Goal: Task Accomplishment & Management: Manage account settings

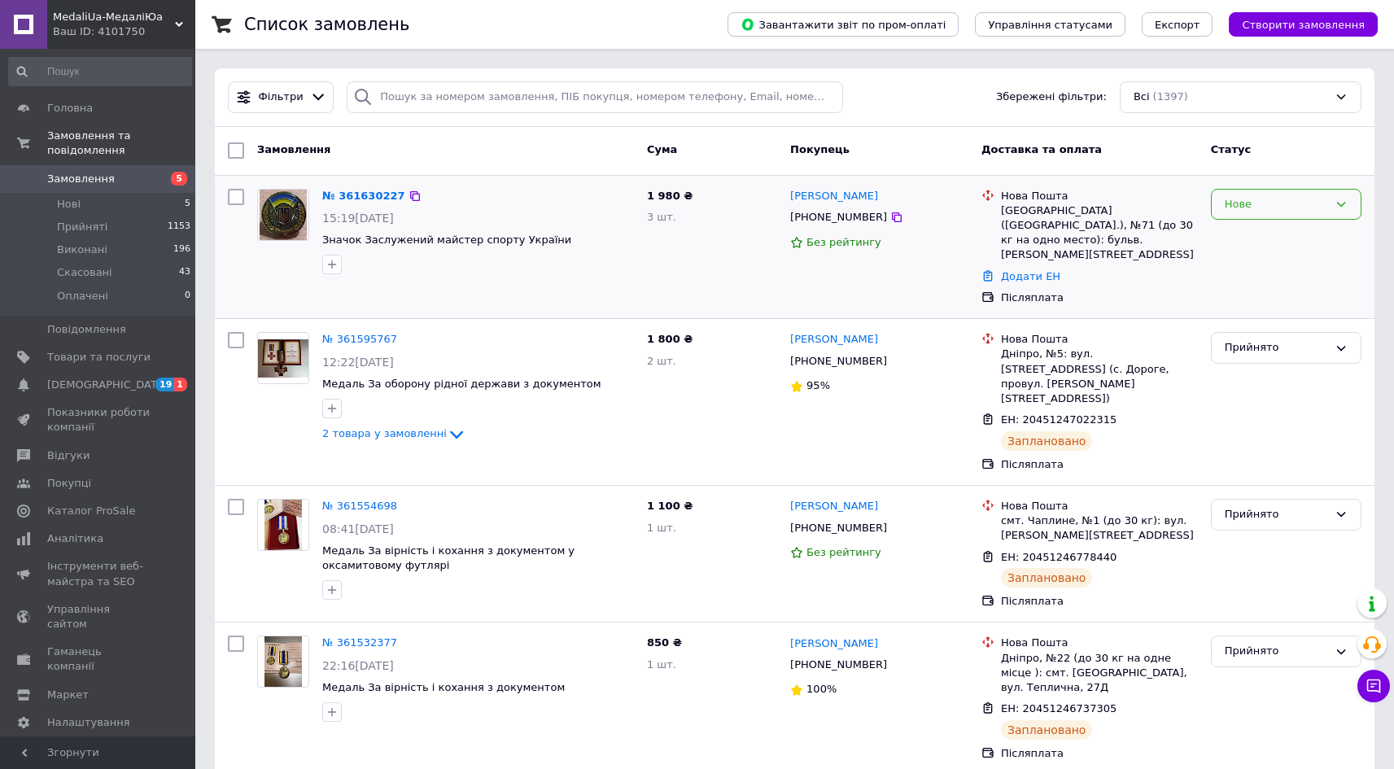
click at [1282, 211] on div "Нове" at bounding box center [1276, 204] width 103 height 17
click at [1270, 229] on li "Прийнято" at bounding box center [1286, 238] width 149 height 30
click at [369, 196] on link "№ 361630227" at bounding box center [363, 196] width 83 height 12
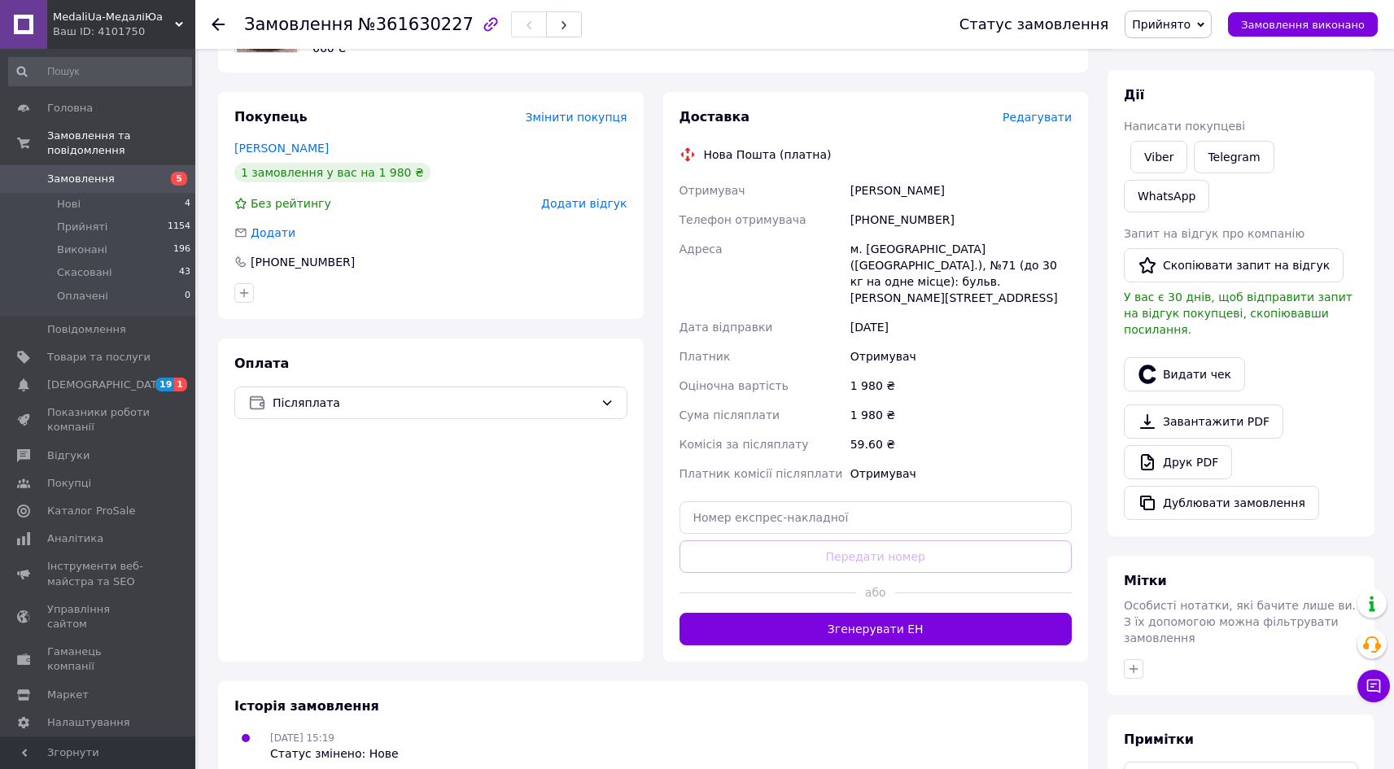
scroll to position [203, 0]
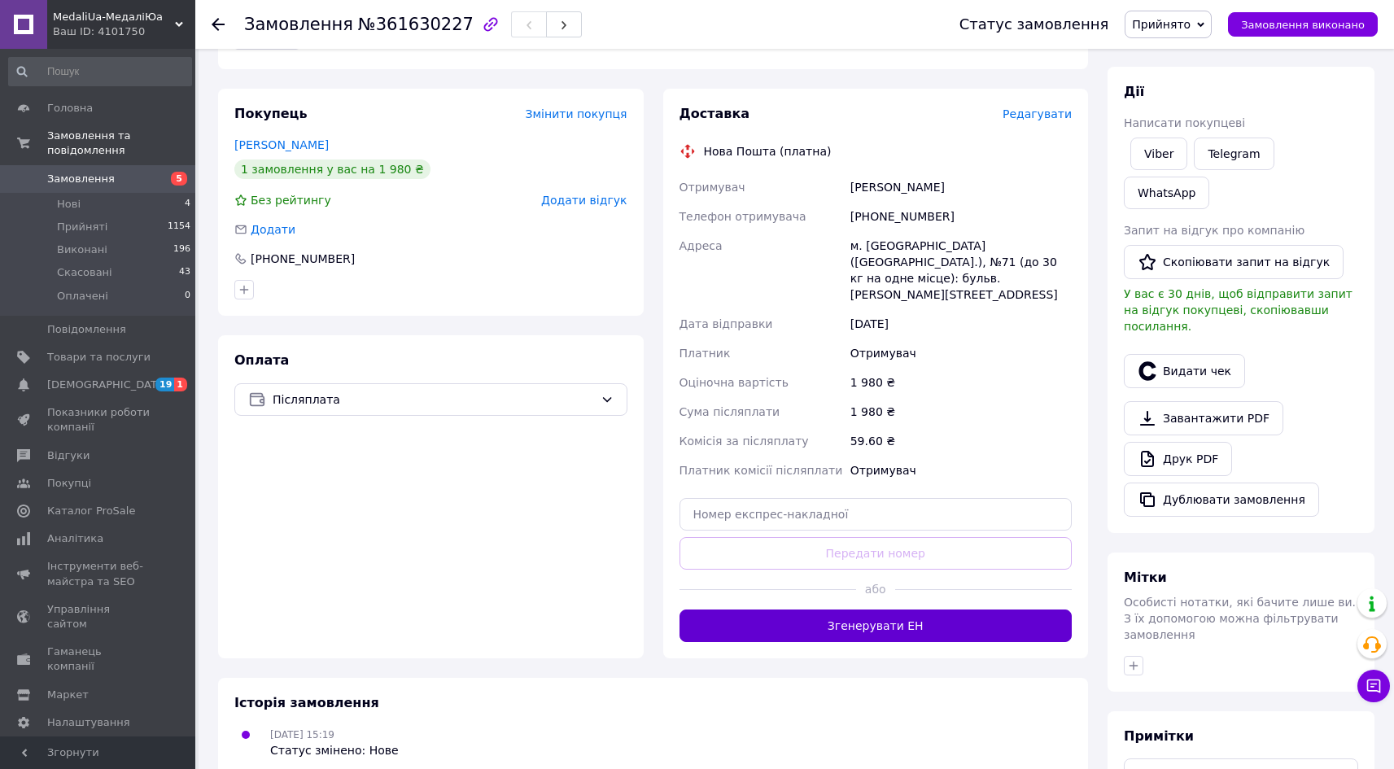
click at [872, 610] on button "Згенерувати ЕН" at bounding box center [876, 626] width 393 height 33
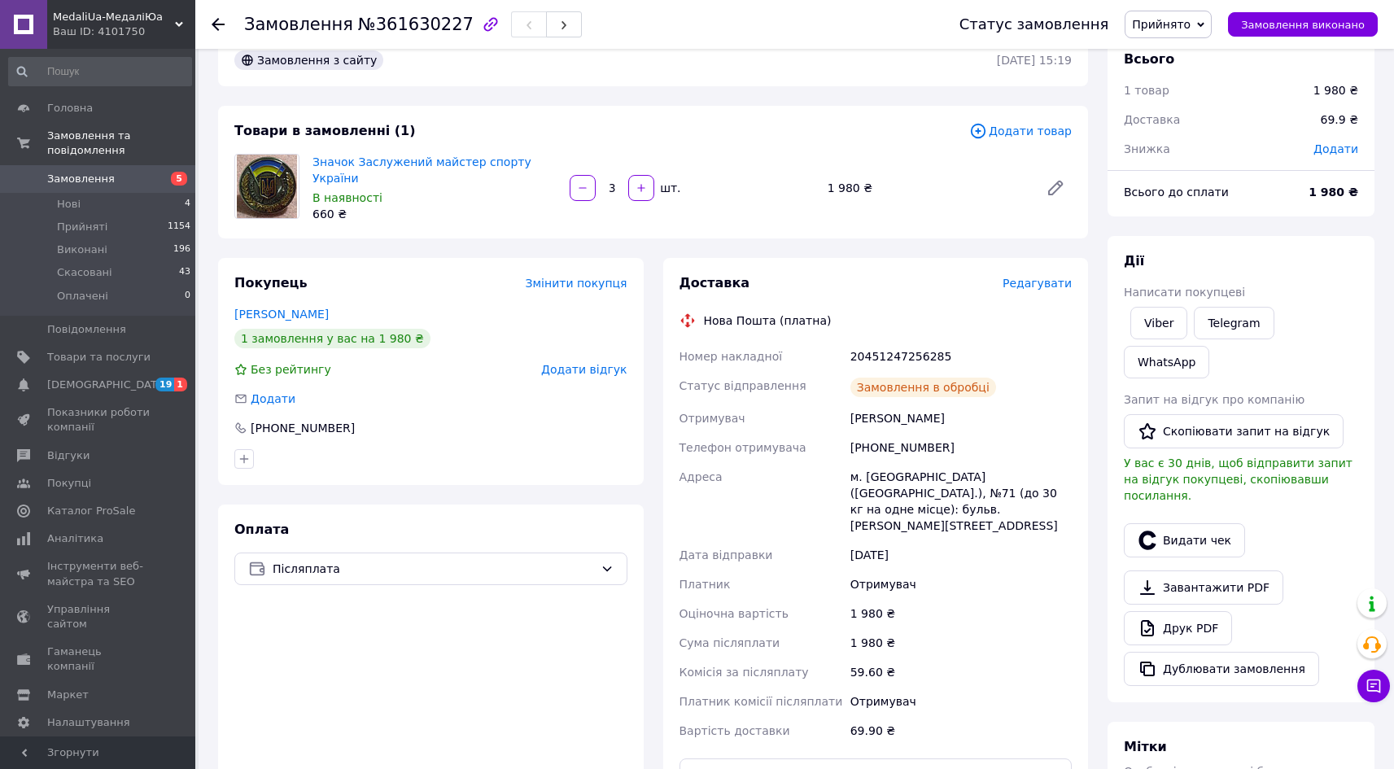
scroll to position [34, 0]
drag, startPoint x: 550, startPoint y: 166, endPoint x: 314, endPoint y: 164, distance: 236.0
click at [314, 164] on span "Значок Заслужений майстер спорту України" at bounding box center [435, 170] width 244 height 33
click at [495, 420] on div "+380634023105" at bounding box center [430, 428] width 393 height 16
click at [943, 64] on div "Замовлення з сайту" at bounding box center [614, 60] width 766 height 26
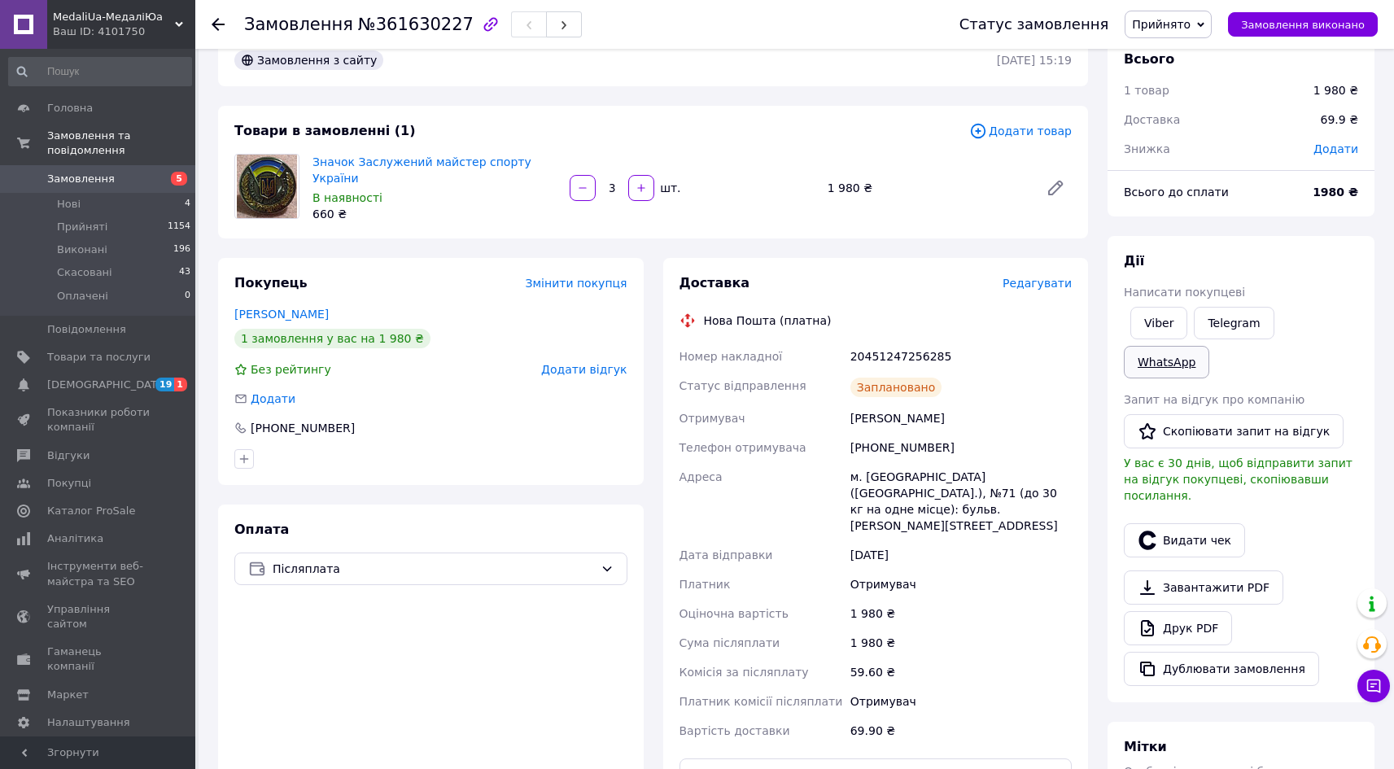
click at [1209, 346] on link "WhatsApp" at bounding box center [1166, 362] width 85 height 33
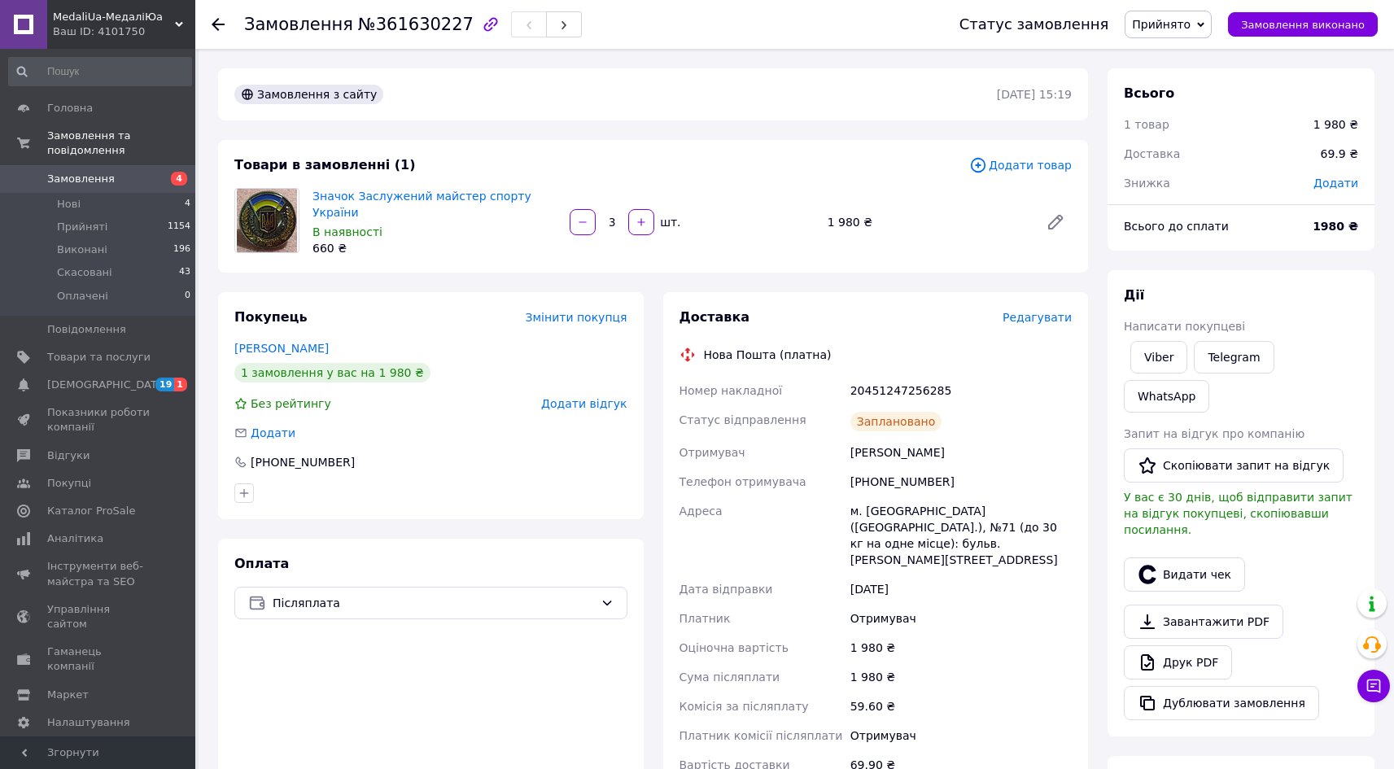
scroll to position [34, 0]
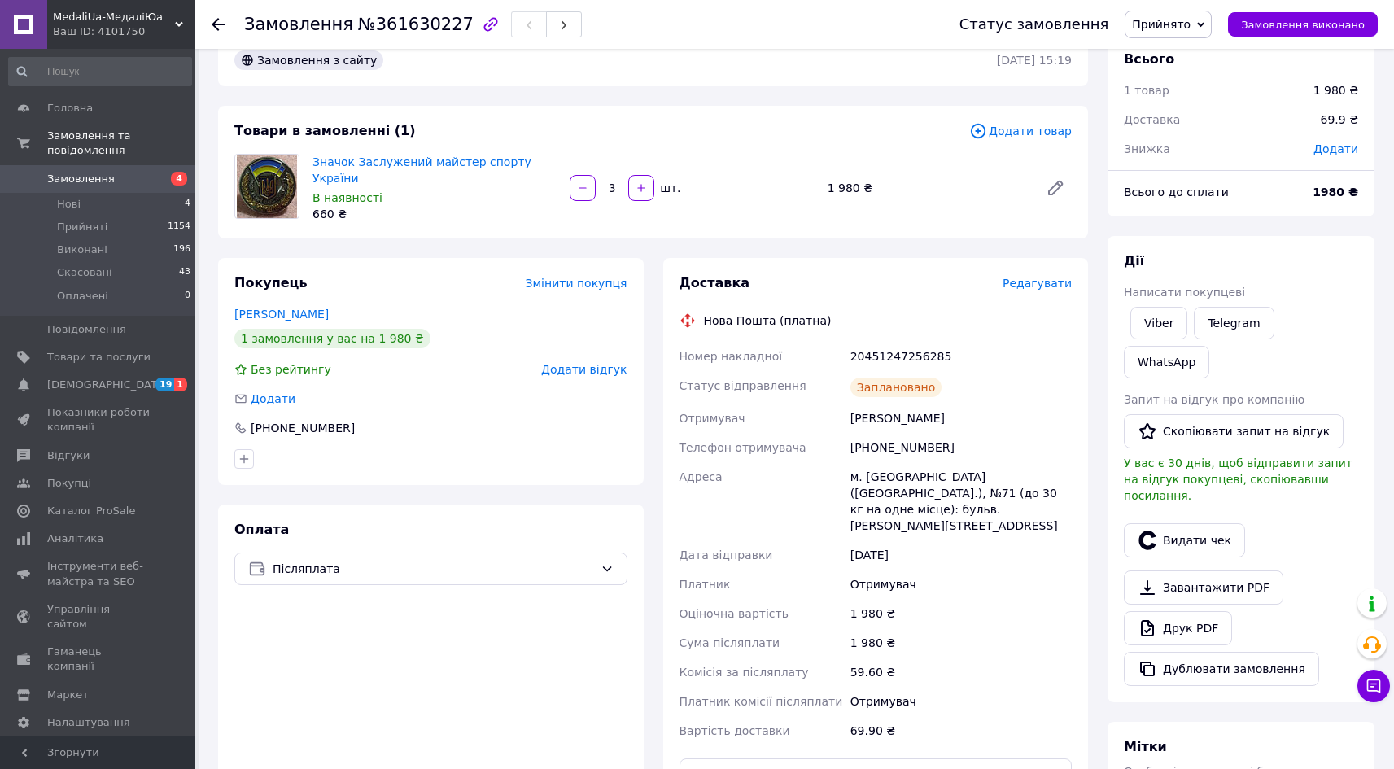
click at [88, 172] on span "Замовлення" at bounding box center [81, 179] width 68 height 15
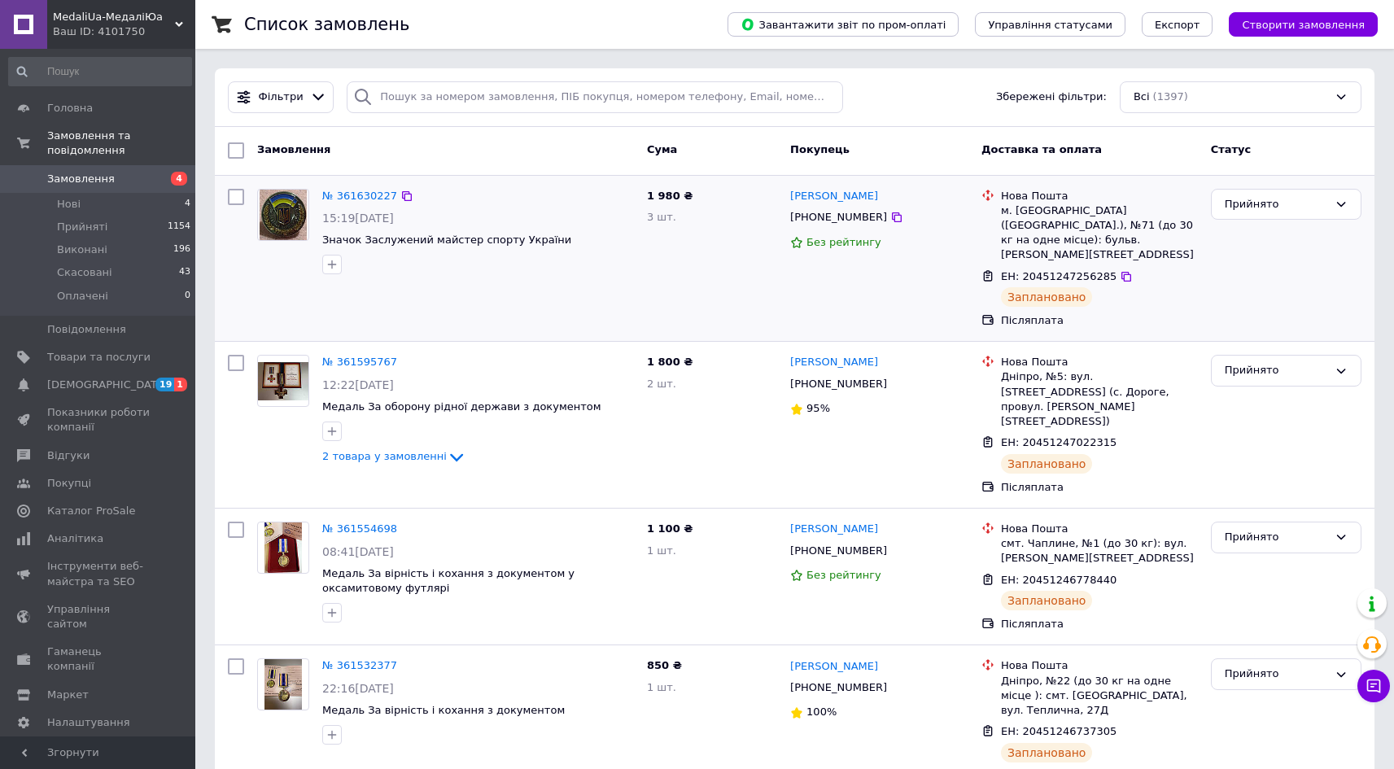
click at [481, 309] on div "№ 361630227 15:19, 12.09.2025 Значок Заслужений майстер спорту України" at bounding box center [446, 258] width 390 height 153
click at [350, 191] on link "№ 361630227" at bounding box center [359, 196] width 75 height 12
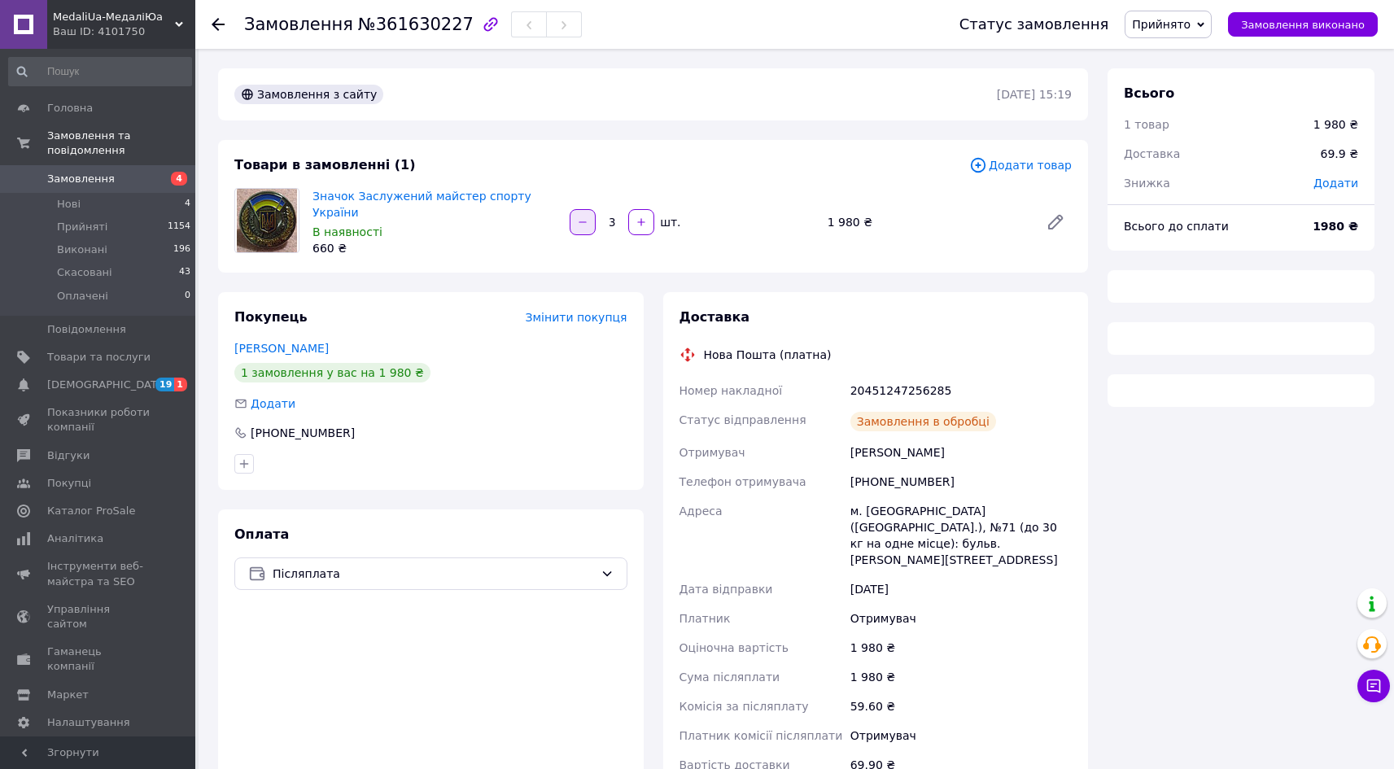
click at [583, 216] on icon "button" at bounding box center [582, 221] width 11 height 11
type input "2"
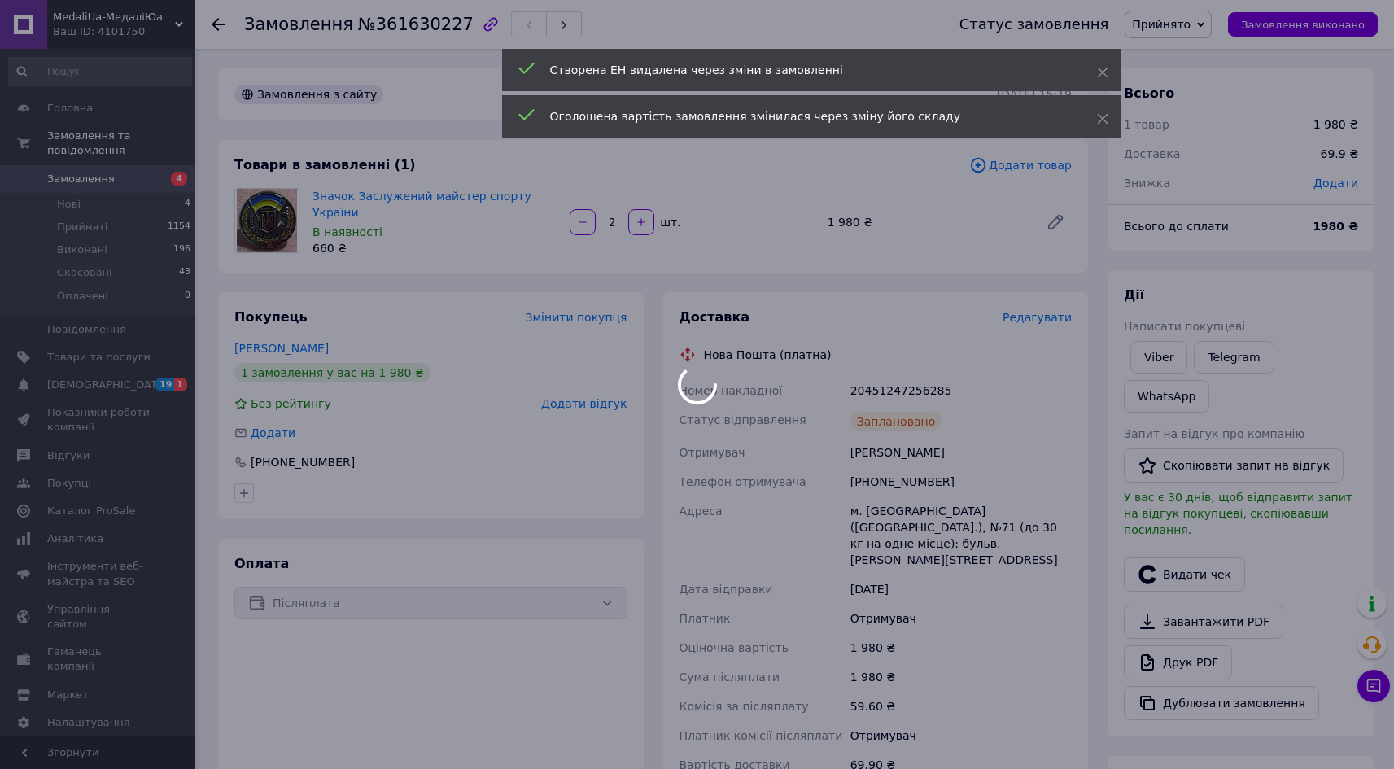
click at [886, 274] on div at bounding box center [697, 384] width 1394 height 769
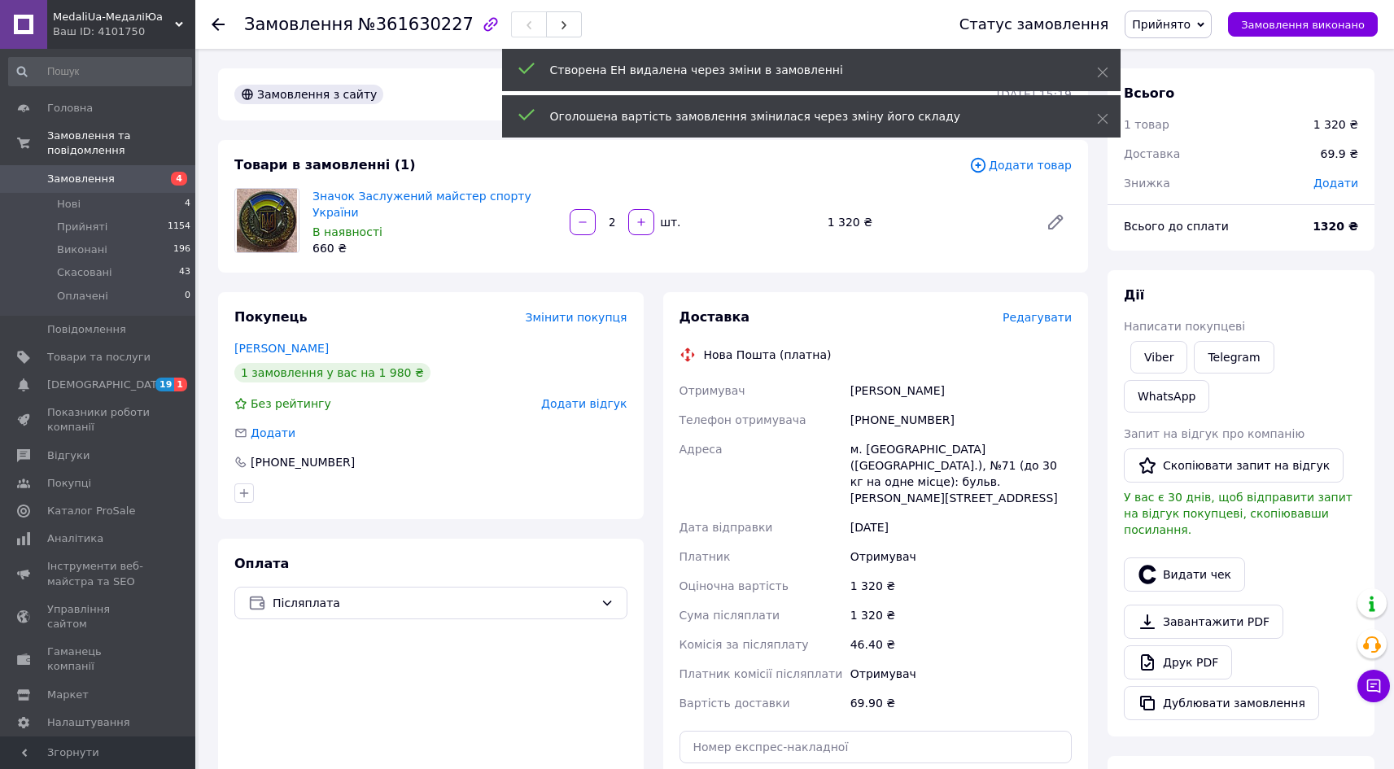
click at [1335, 554] on div "Видати чек" at bounding box center [1241, 574] width 241 height 41
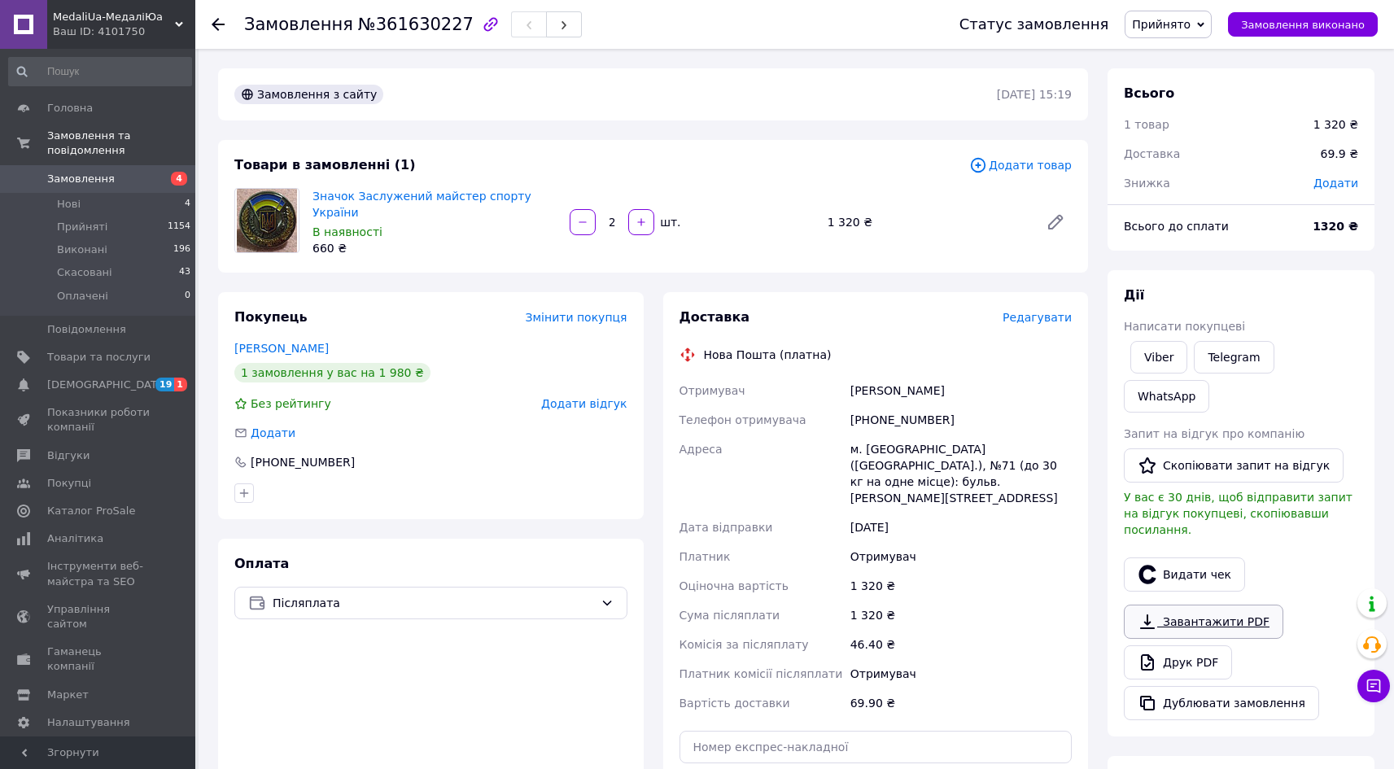
click at [1258, 605] on link "Завантажити PDF" at bounding box center [1204, 622] width 160 height 34
click at [83, 172] on span "Замовлення" at bounding box center [81, 179] width 68 height 15
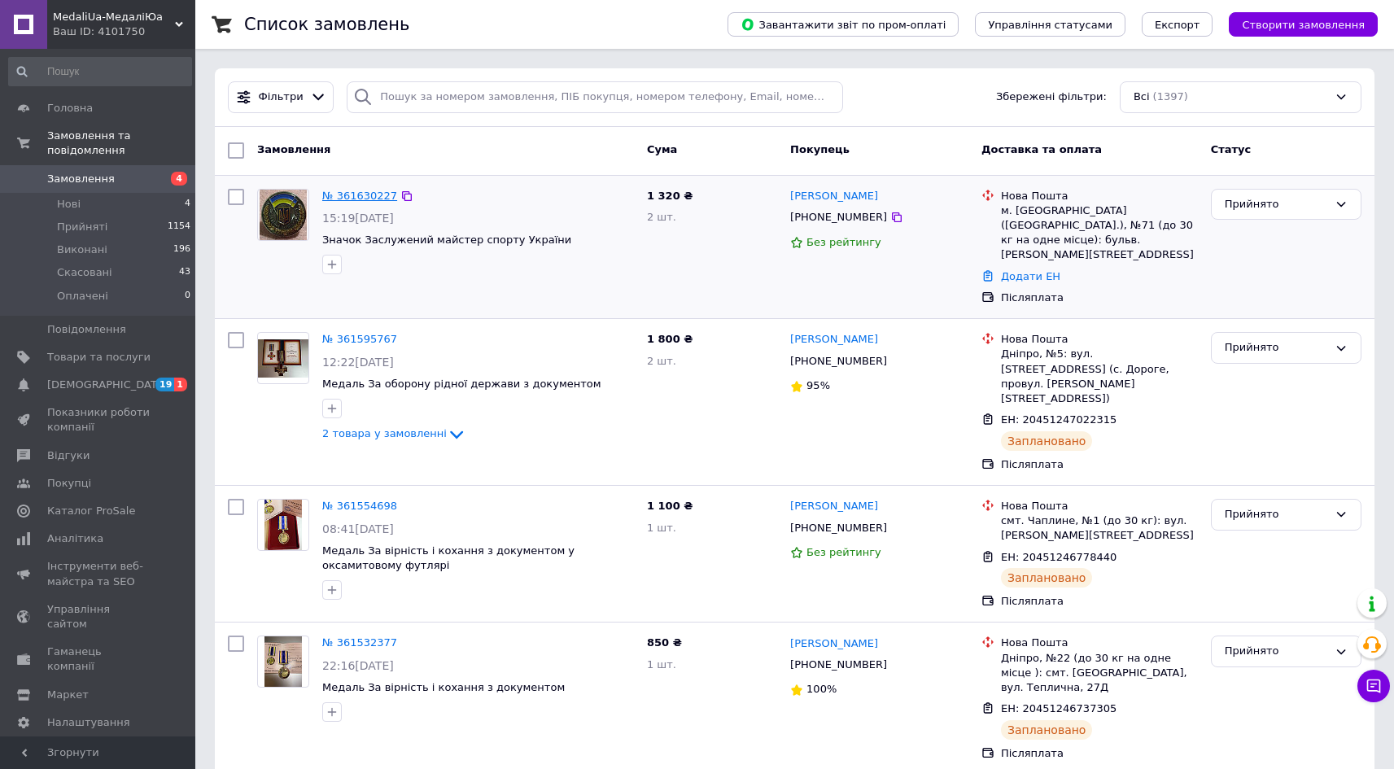
click at [348, 194] on link "№ 361630227" at bounding box center [359, 196] width 75 height 12
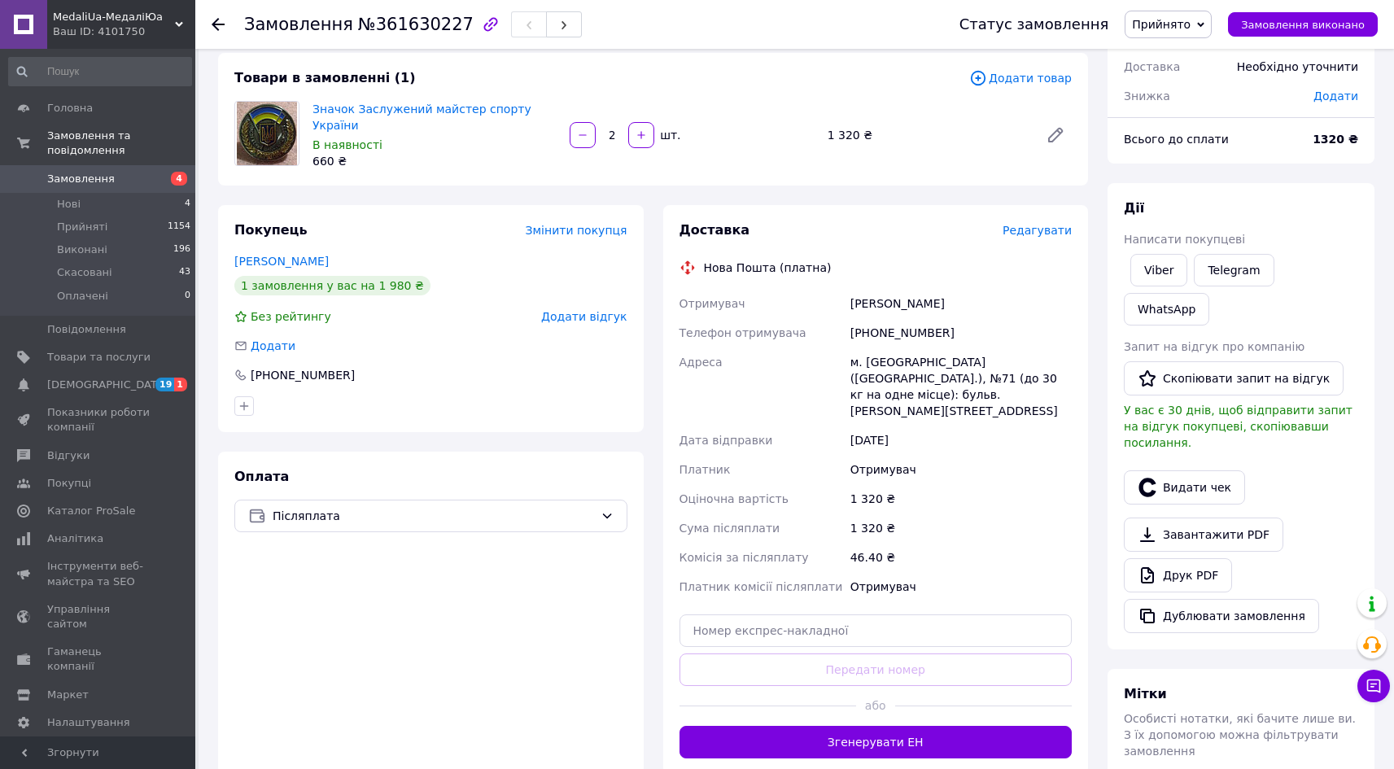
scroll to position [243, 0]
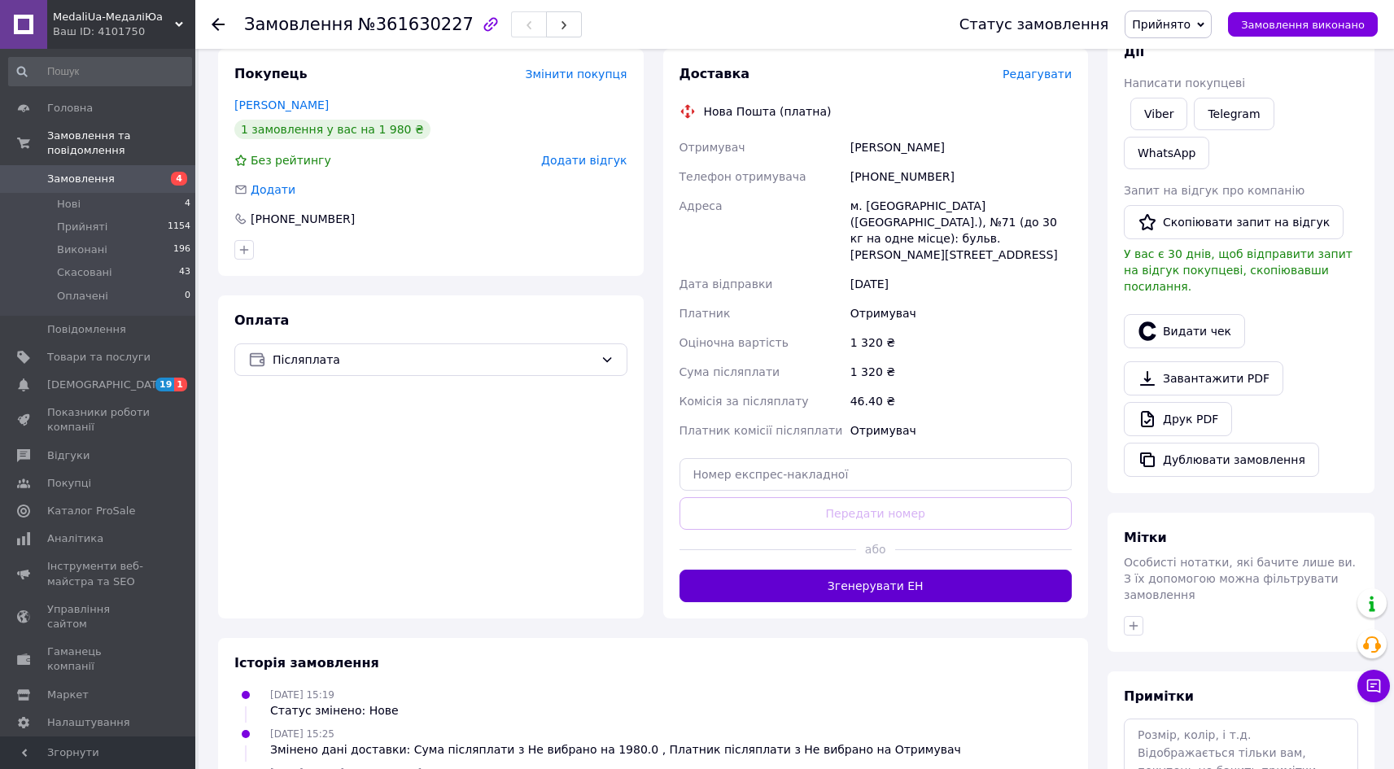
click at [885, 573] on button "Згенерувати ЕН" at bounding box center [876, 586] width 393 height 33
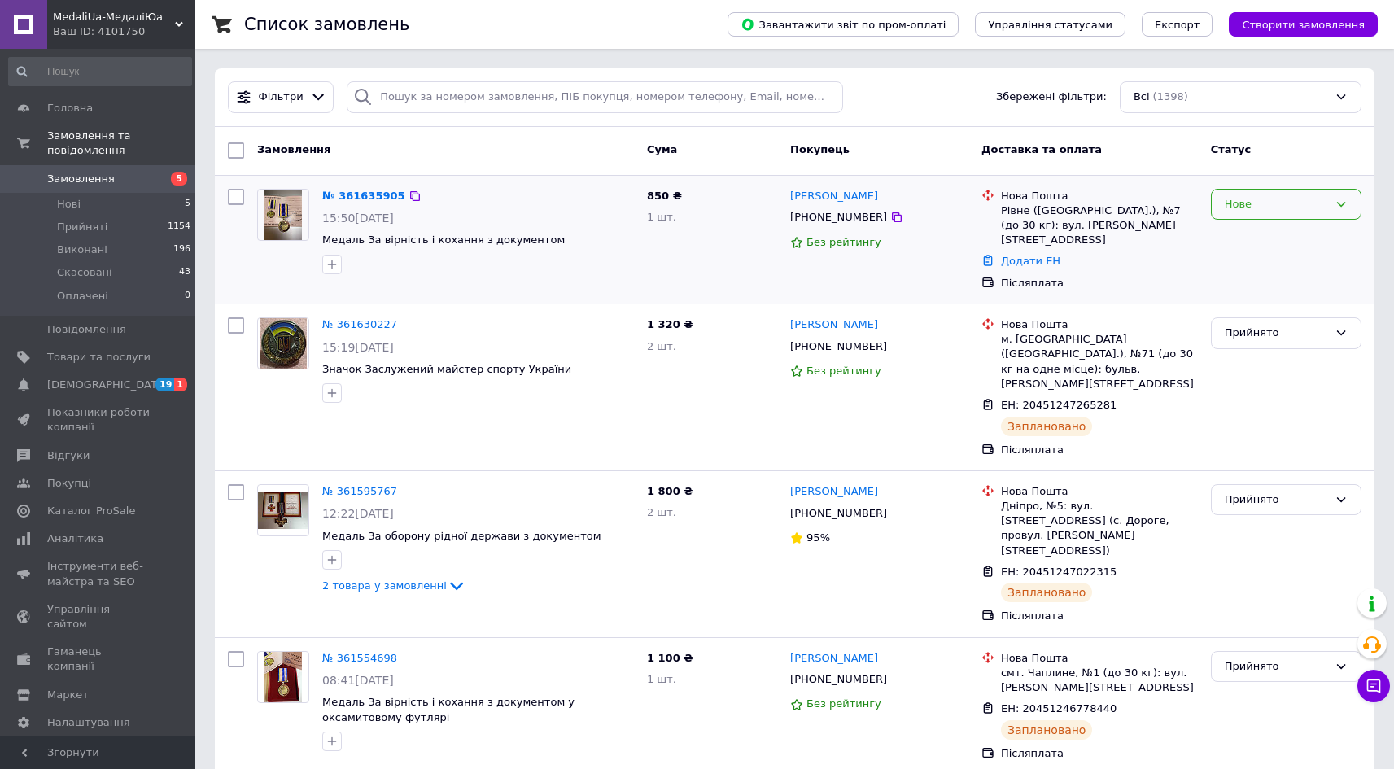
click at [1244, 207] on div "Нове" at bounding box center [1276, 204] width 103 height 17
click at [1243, 234] on li "Прийнято" at bounding box center [1286, 238] width 149 height 30
click at [357, 194] on link "№ 361635905" at bounding box center [363, 196] width 83 height 12
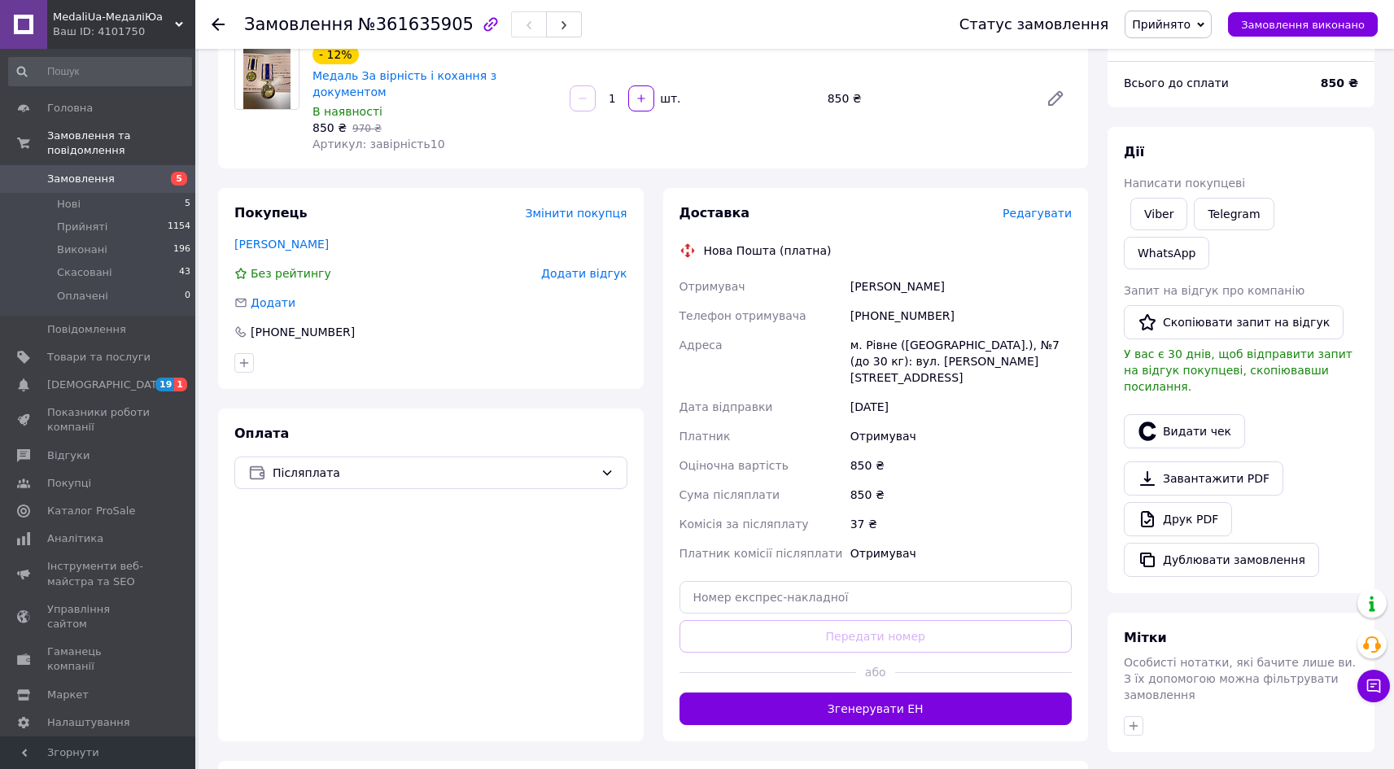
scroll to position [155, 0]
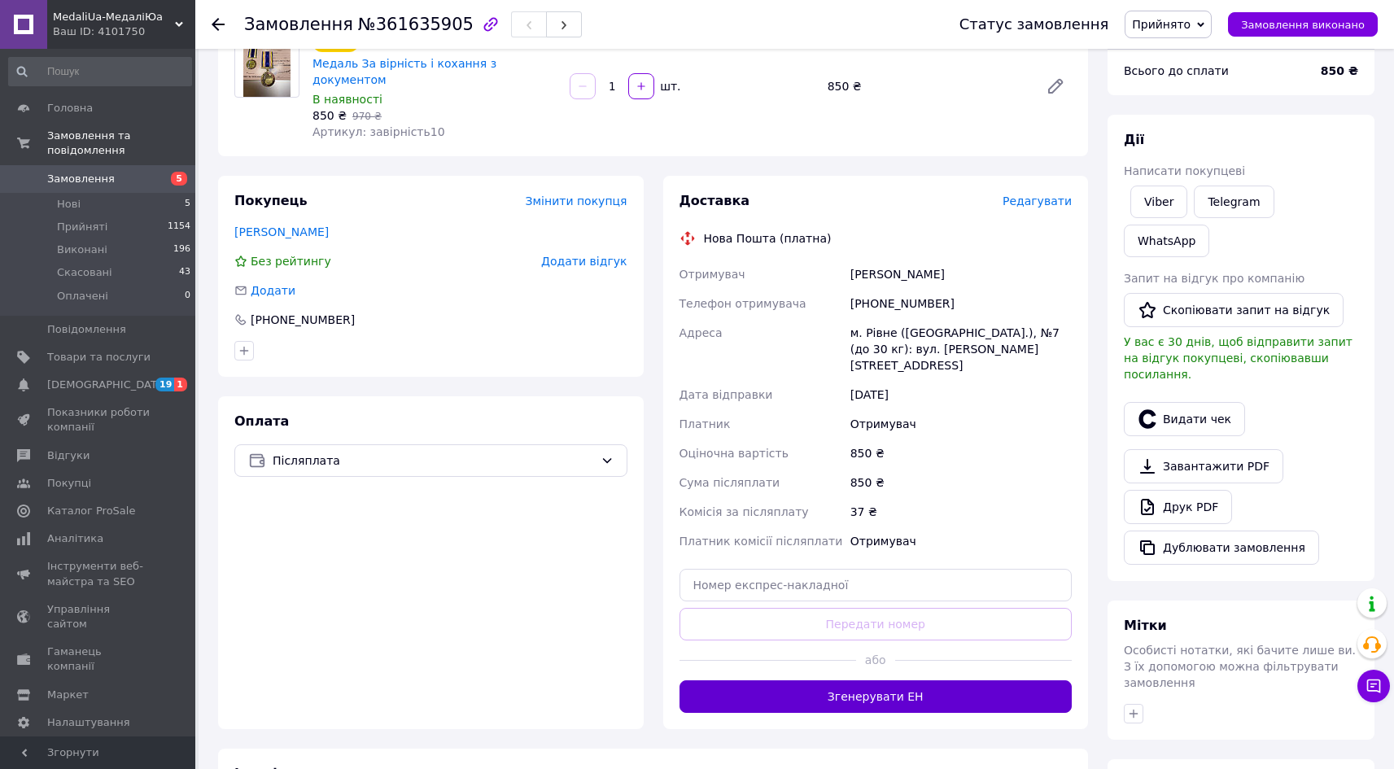
click at [879, 680] on button "Згенерувати ЕН" at bounding box center [876, 696] width 393 height 33
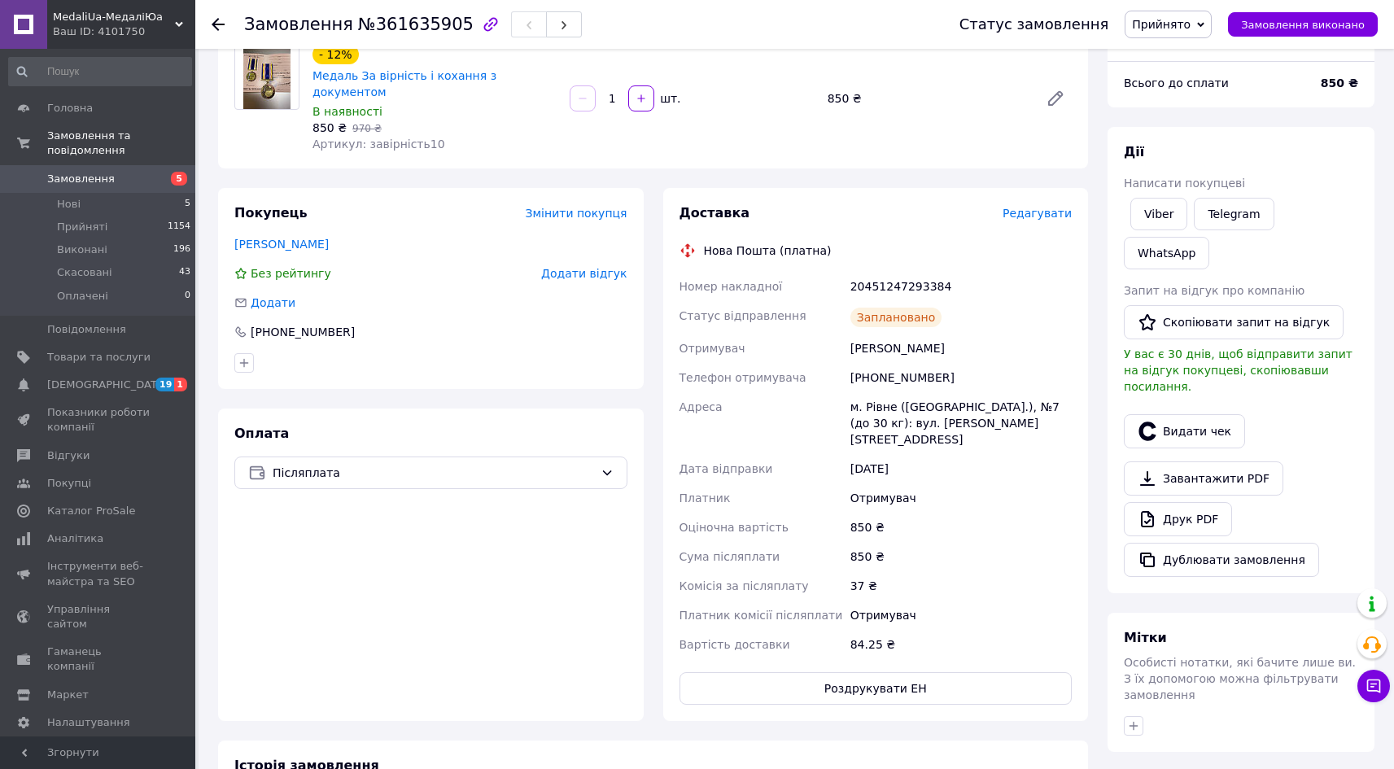
scroll to position [0, 0]
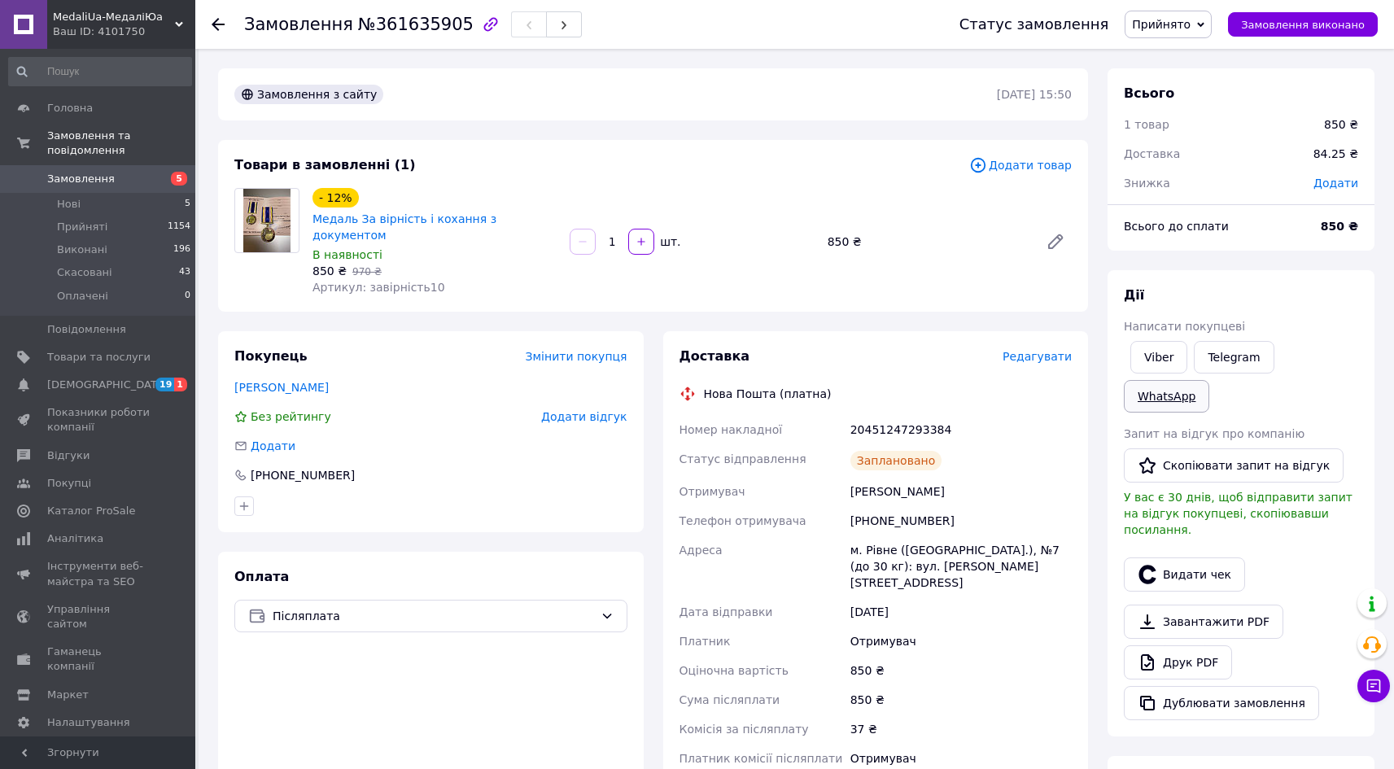
click at [1209, 380] on link "WhatsApp" at bounding box center [1166, 396] width 85 height 33
click at [99, 20] on span "MedaliUa-МедаліЮа" at bounding box center [114, 17] width 122 height 15
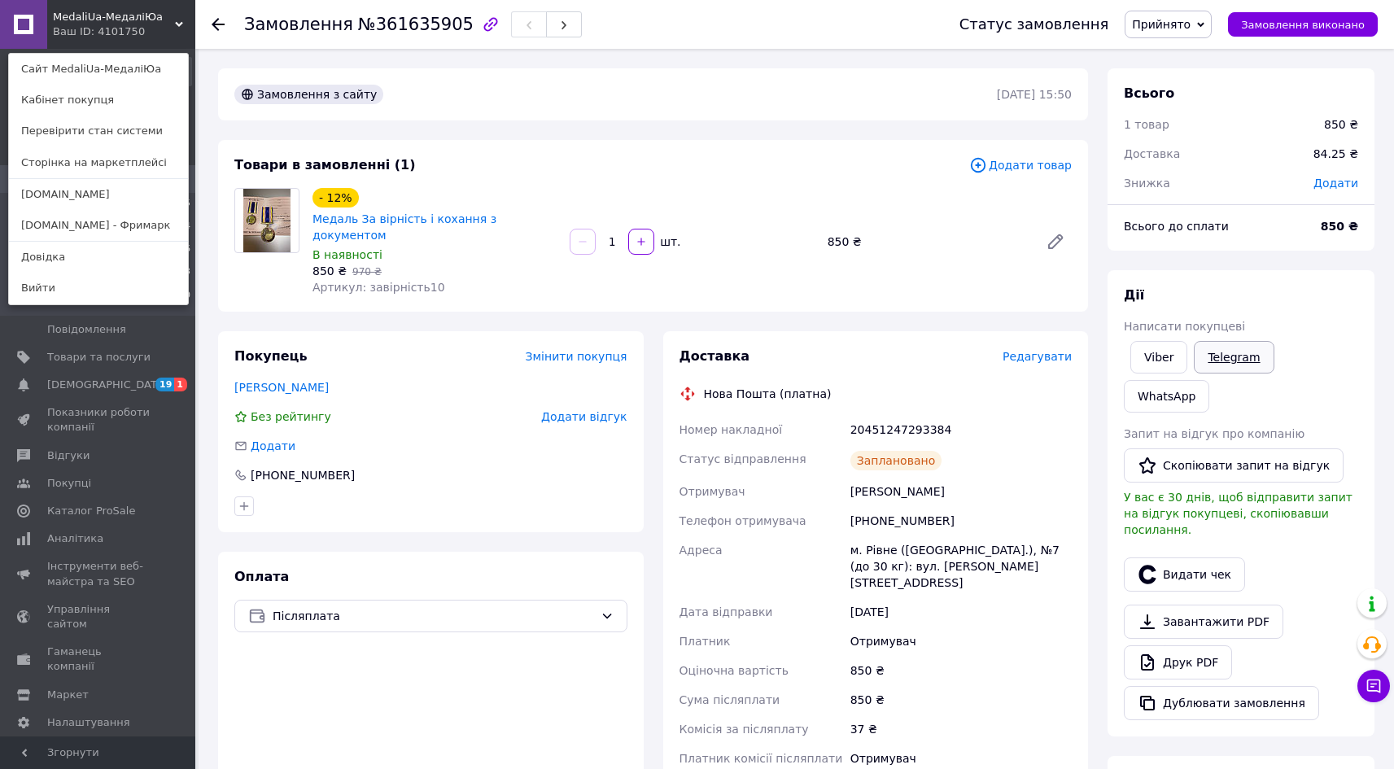
click at [1234, 360] on link "Telegram" at bounding box center [1234, 357] width 80 height 33
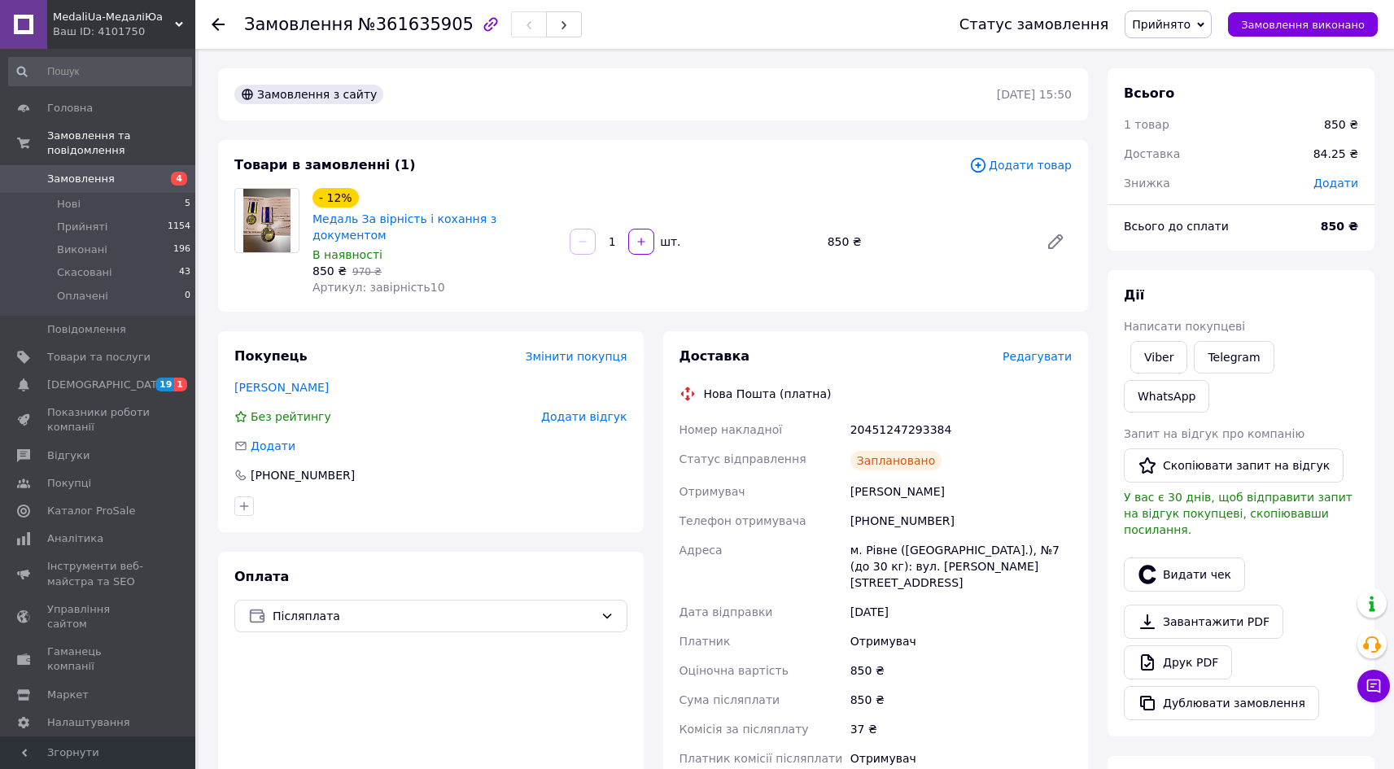
click at [102, 33] on div "Ваш ID: 4101750" at bounding box center [124, 31] width 142 height 15
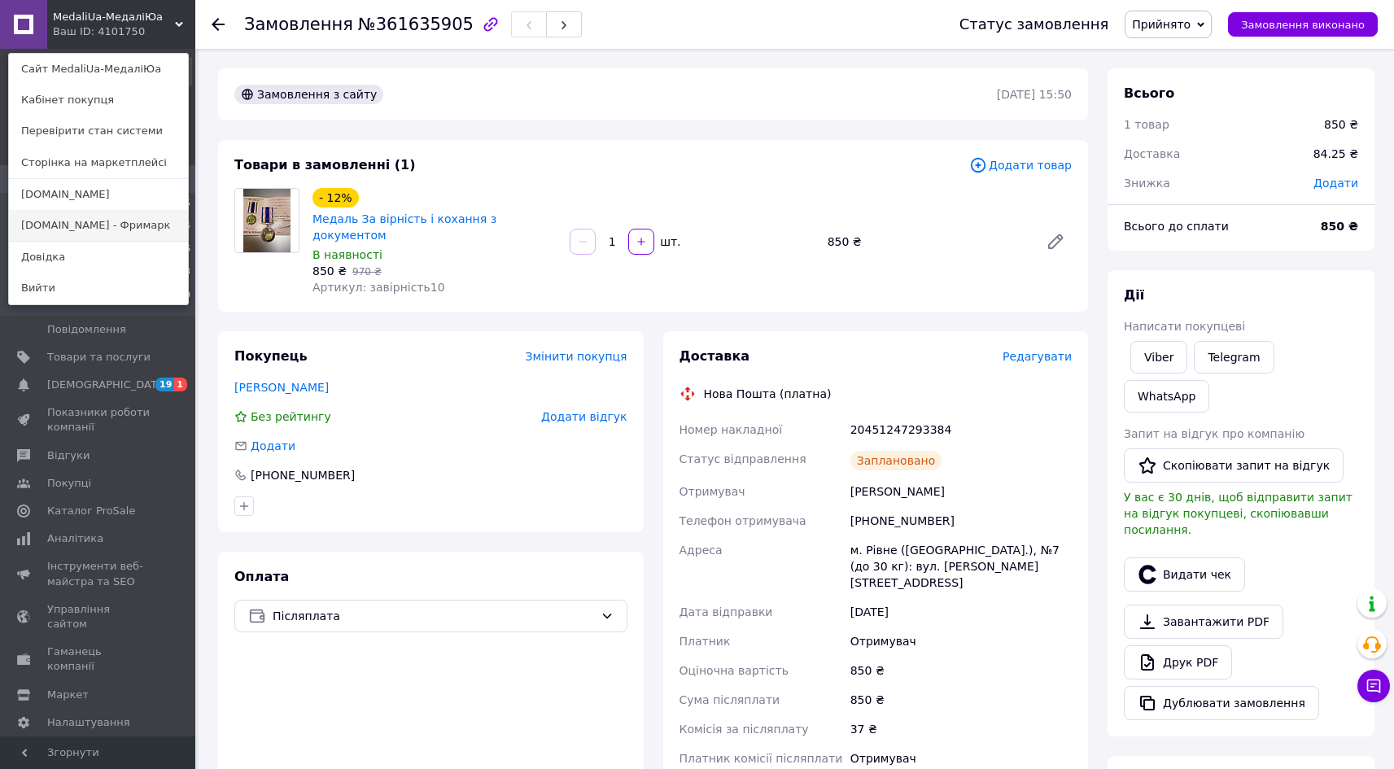
click at [91, 220] on link "[DOMAIN_NAME] - Фримарк" at bounding box center [98, 225] width 179 height 31
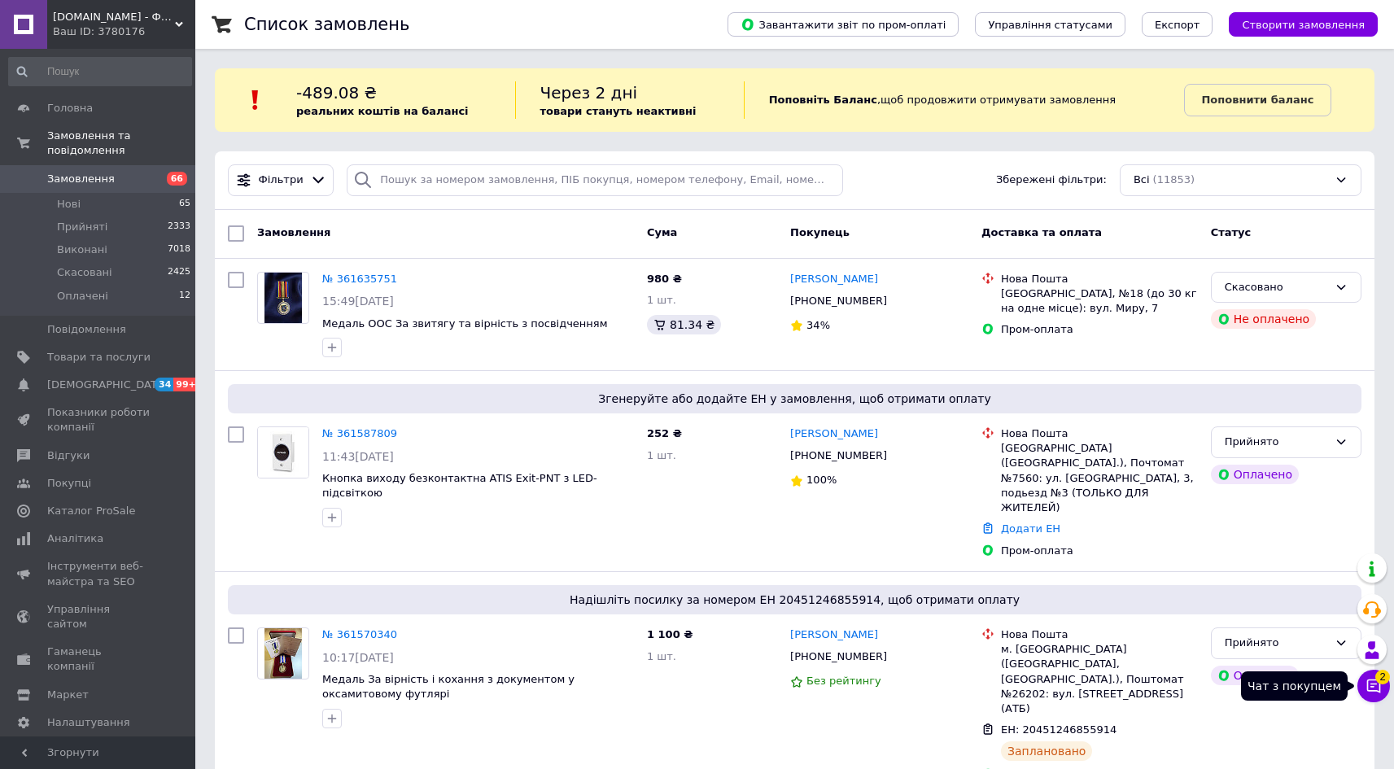
click at [1372, 694] on button "Чат з покупцем 2" at bounding box center [1373, 686] width 33 height 33
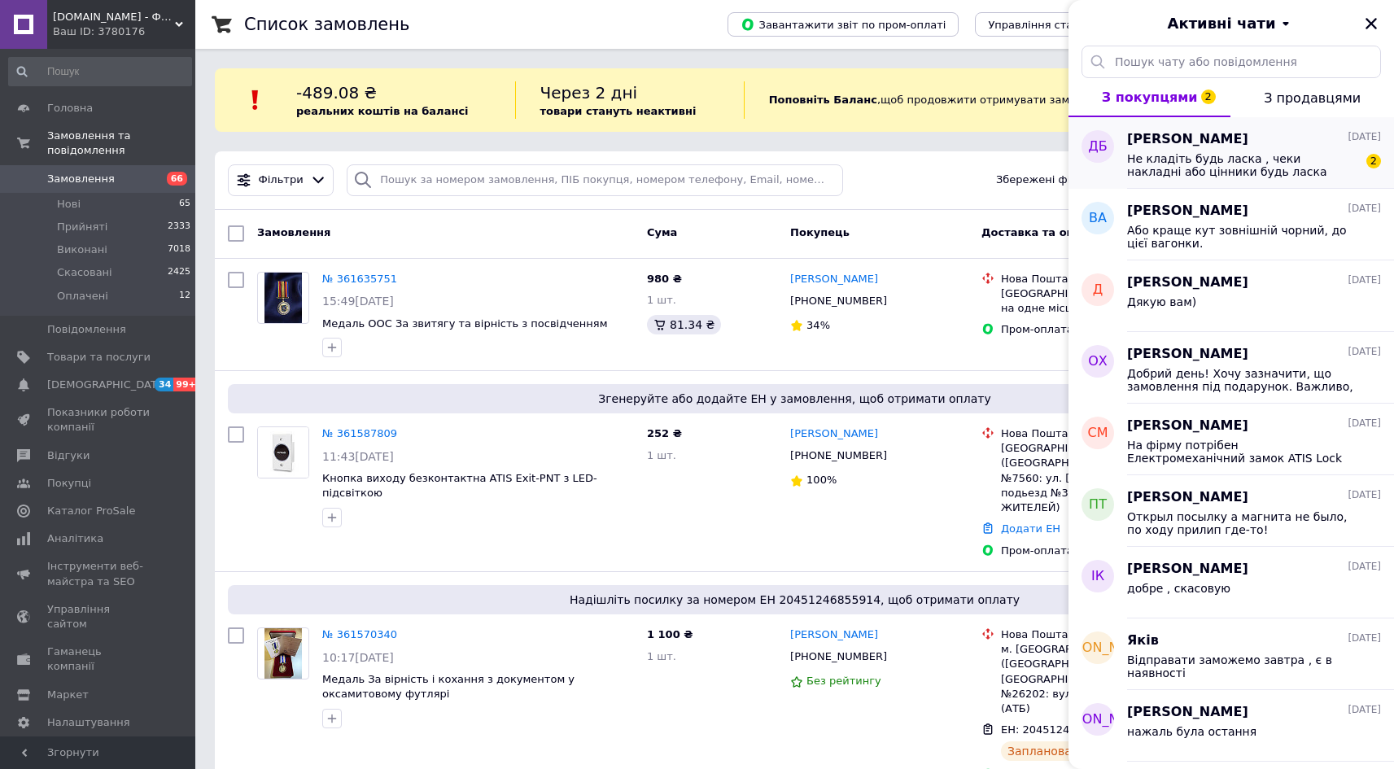
click at [1233, 156] on span "Не кладіть будь ласка , чеки накладні або цінники будь ласка" at bounding box center [1242, 165] width 231 height 26
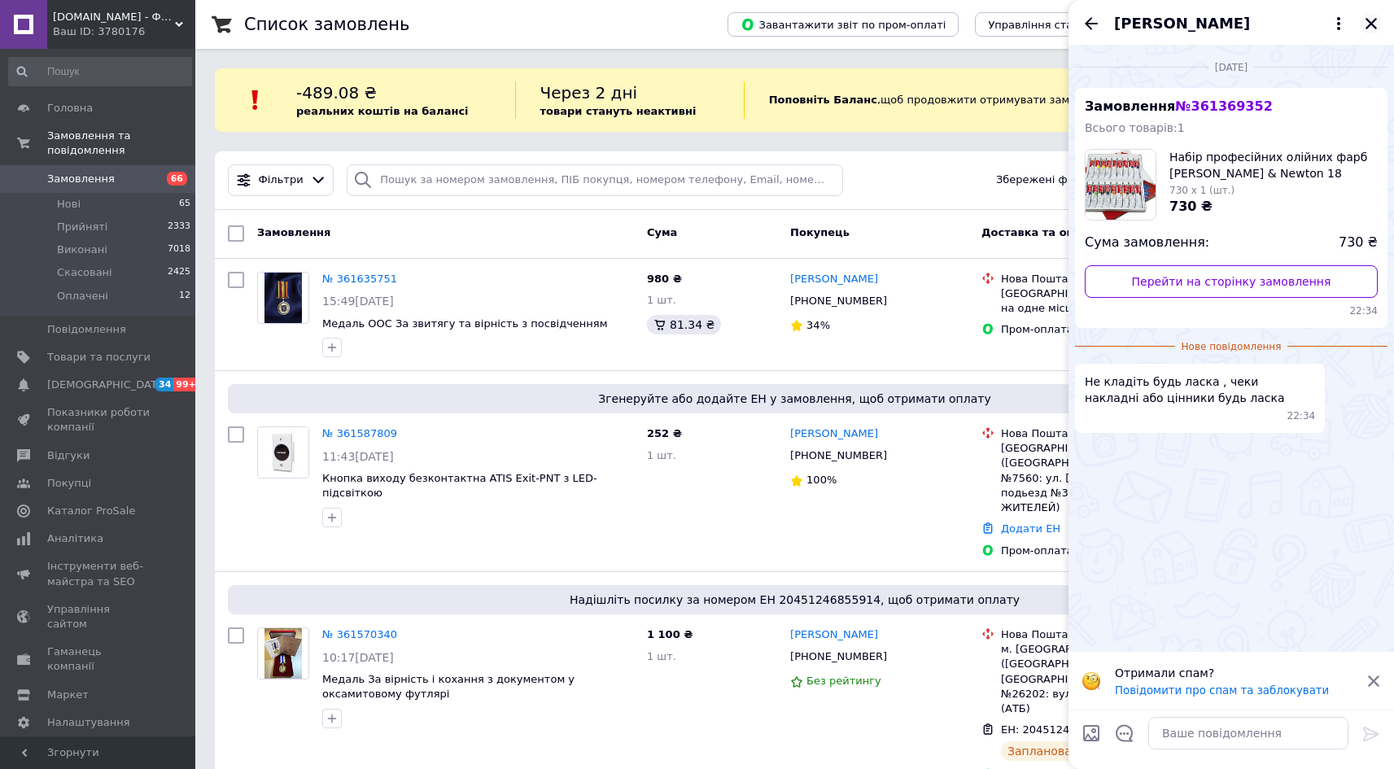
click at [1375, 26] on icon "Закрити" at bounding box center [1371, 23] width 11 height 11
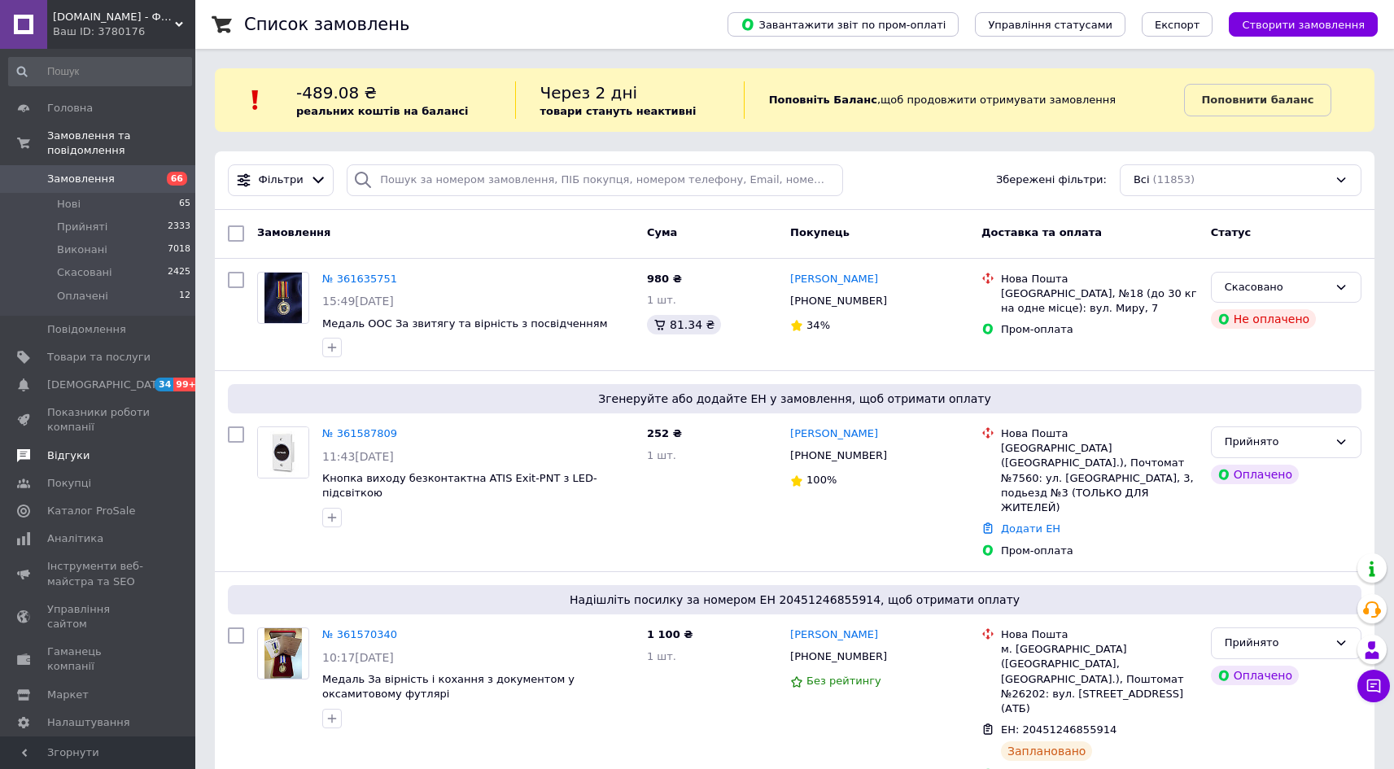
click at [76, 448] on span "Відгуки" at bounding box center [68, 455] width 42 height 15
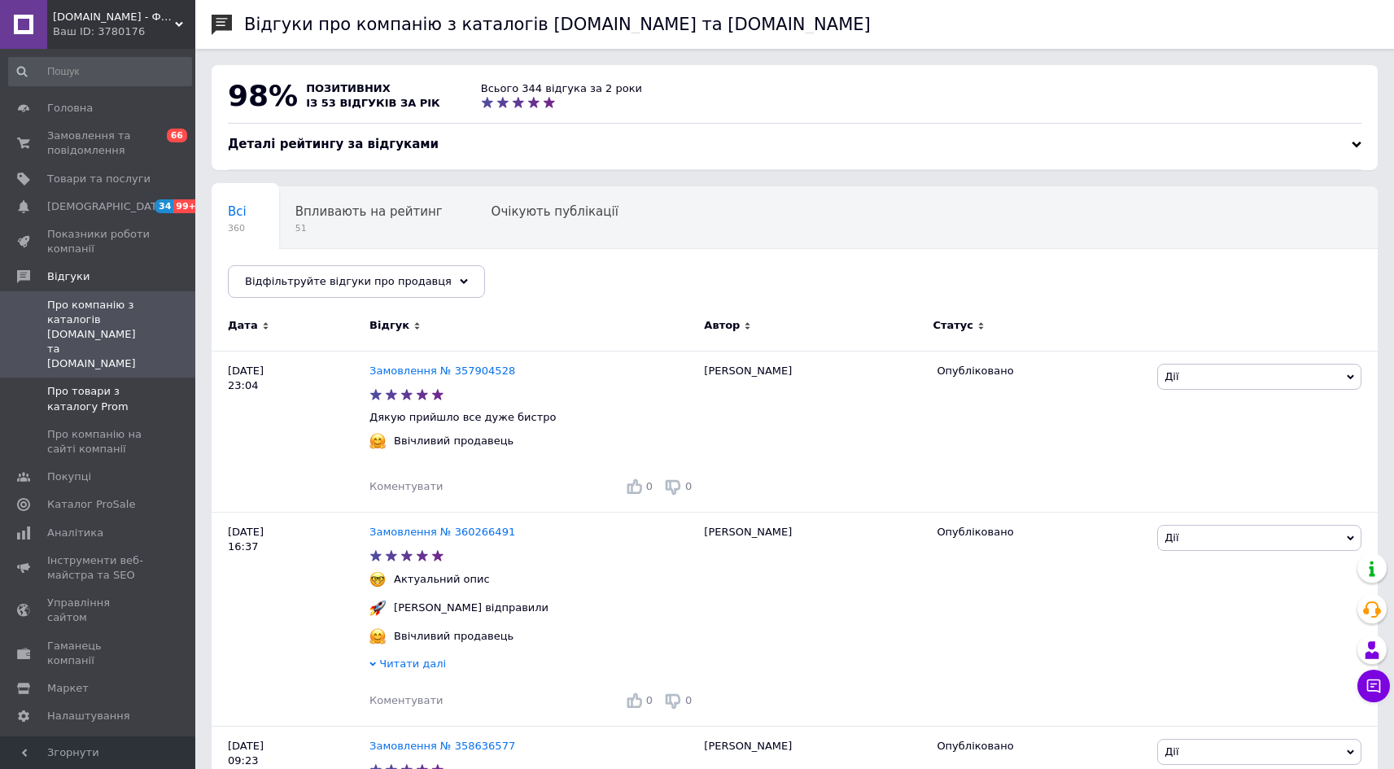
click at [85, 384] on span "Про товари з каталогу Prom" at bounding box center [98, 398] width 103 height 29
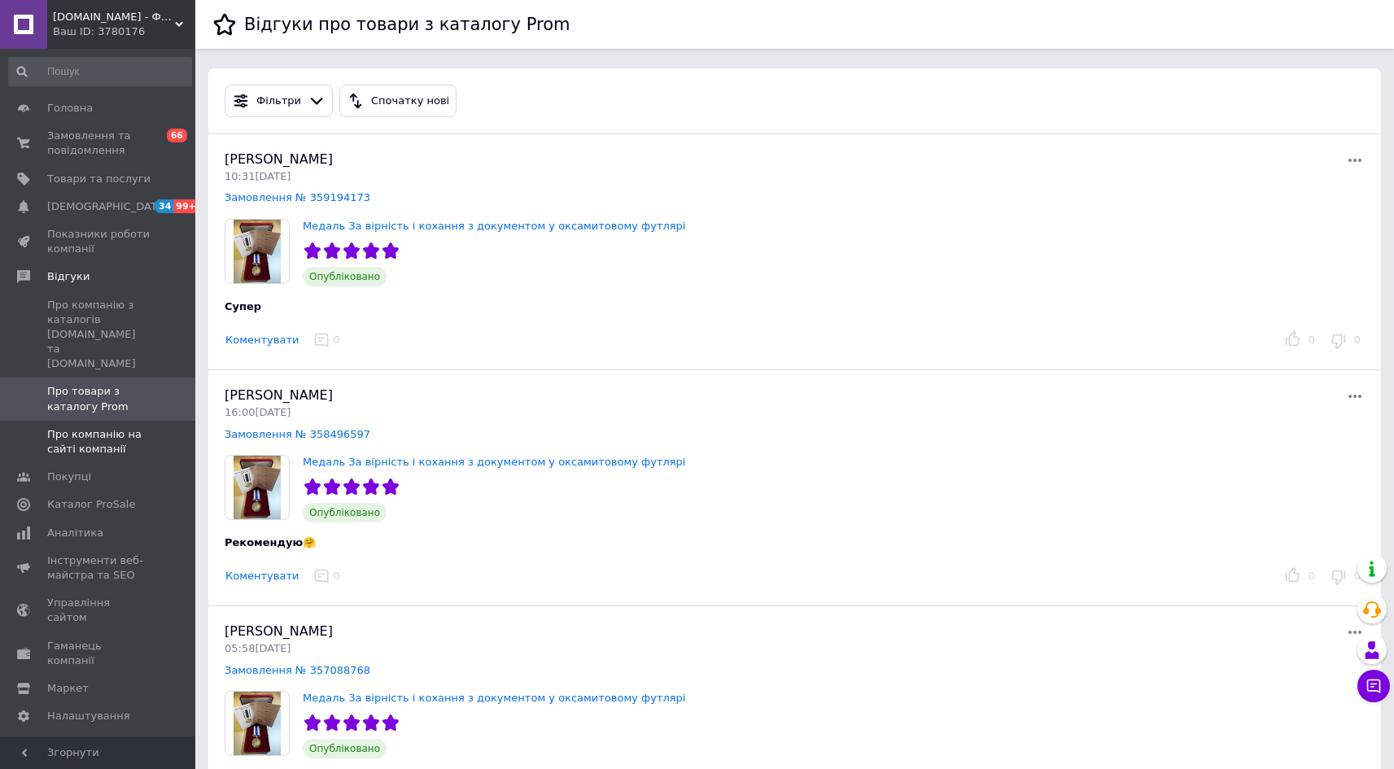
click at [86, 427] on span "Про компанію на сайті компанії" at bounding box center [98, 441] width 103 height 29
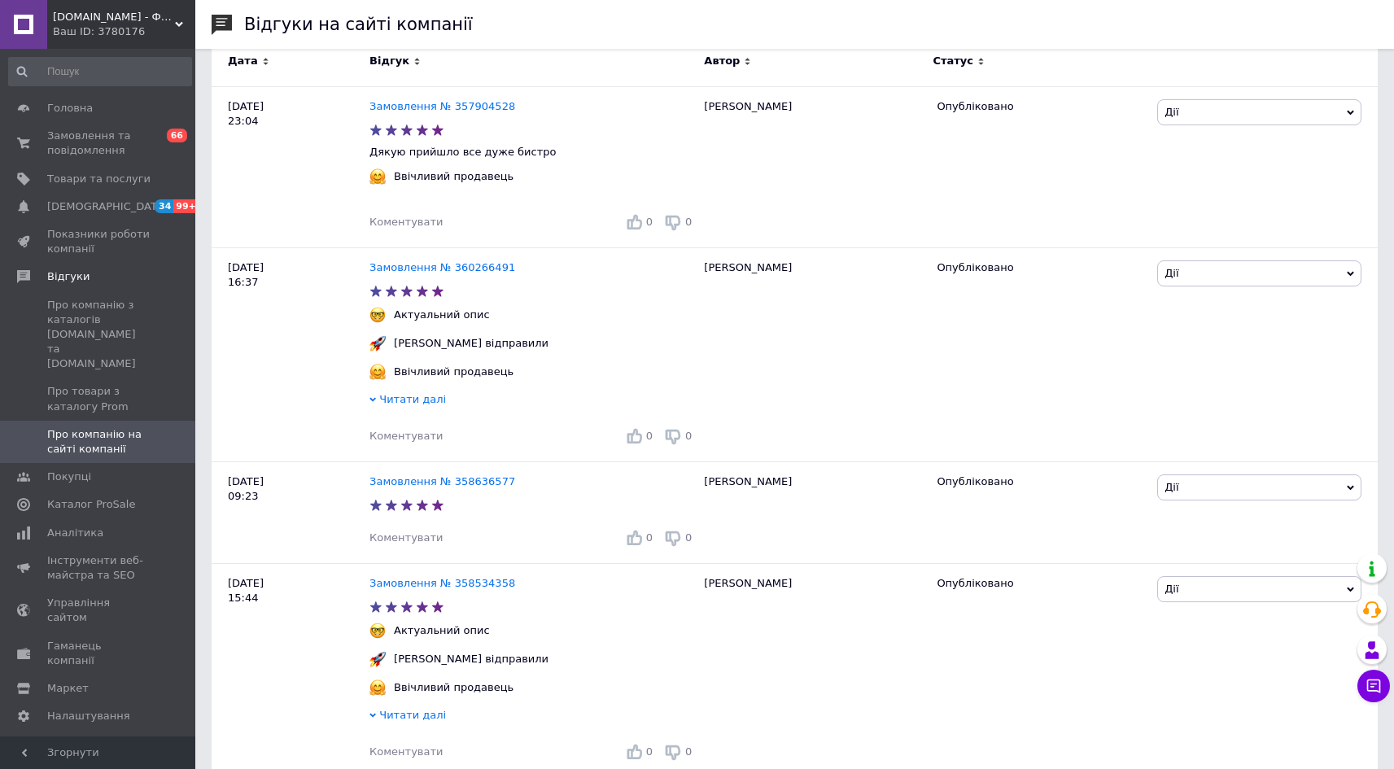
scroll to position [7, 0]
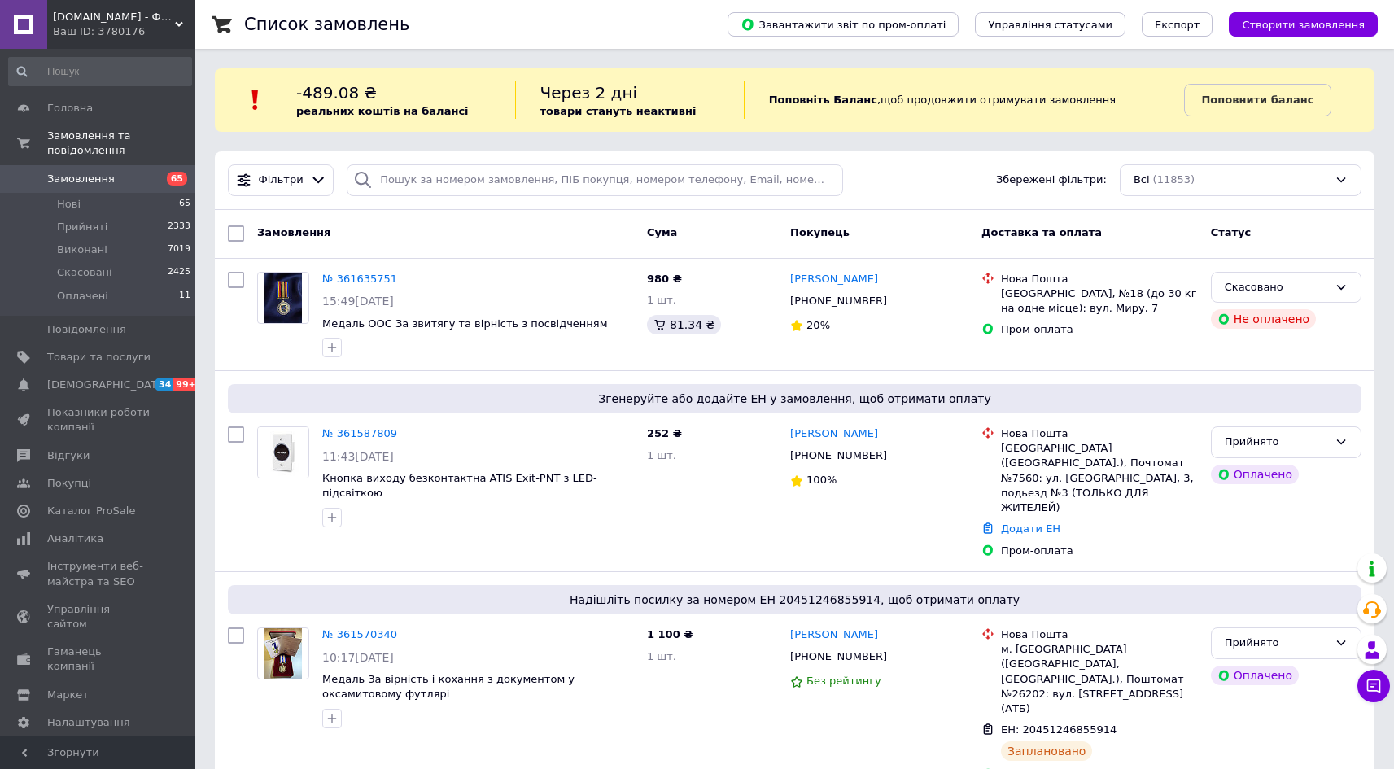
click at [93, 172] on span "Замовлення" at bounding box center [81, 179] width 68 height 15
click at [85, 26] on div "Ваш ID: 3780176" at bounding box center [124, 31] width 142 height 15
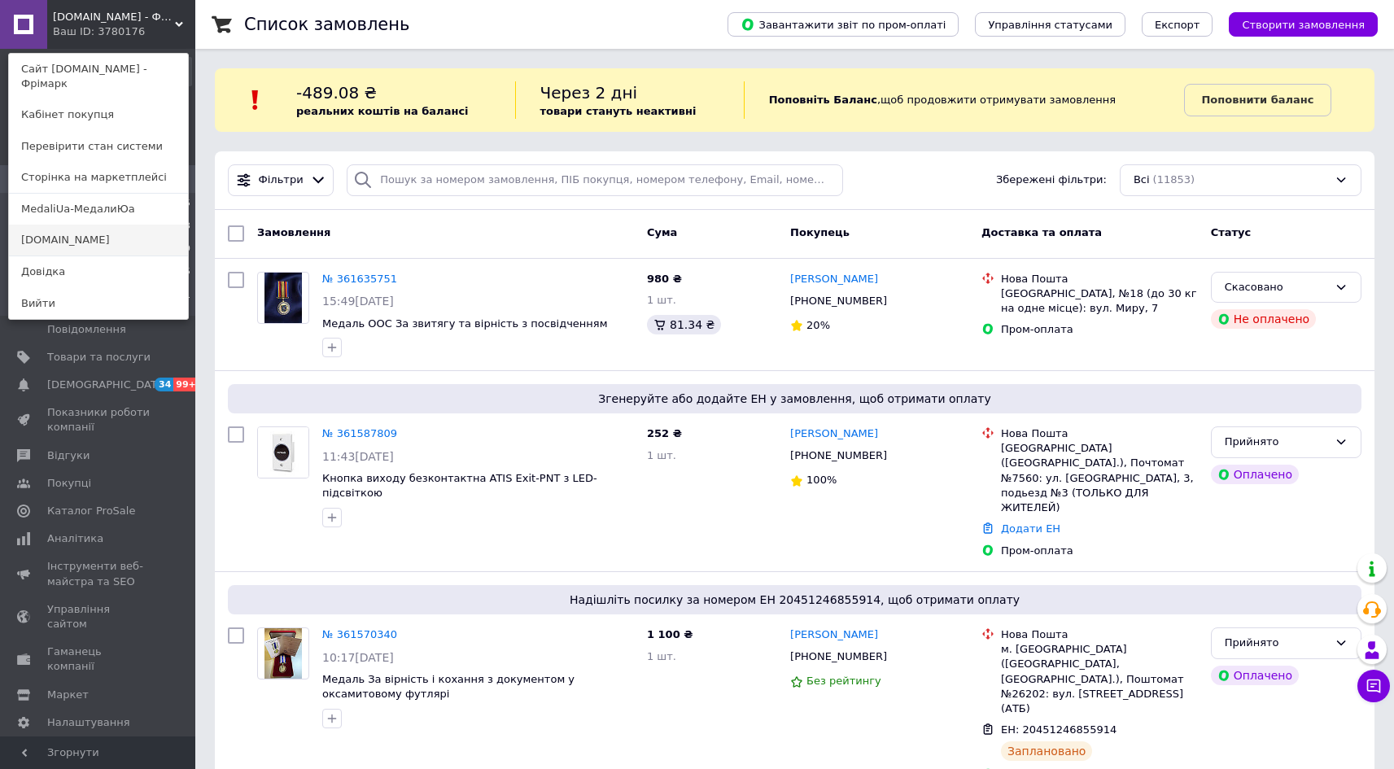
click at [68, 225] on link "[DOMAIN_NAME]" at bounding box center [98, 240] width 179 height 31
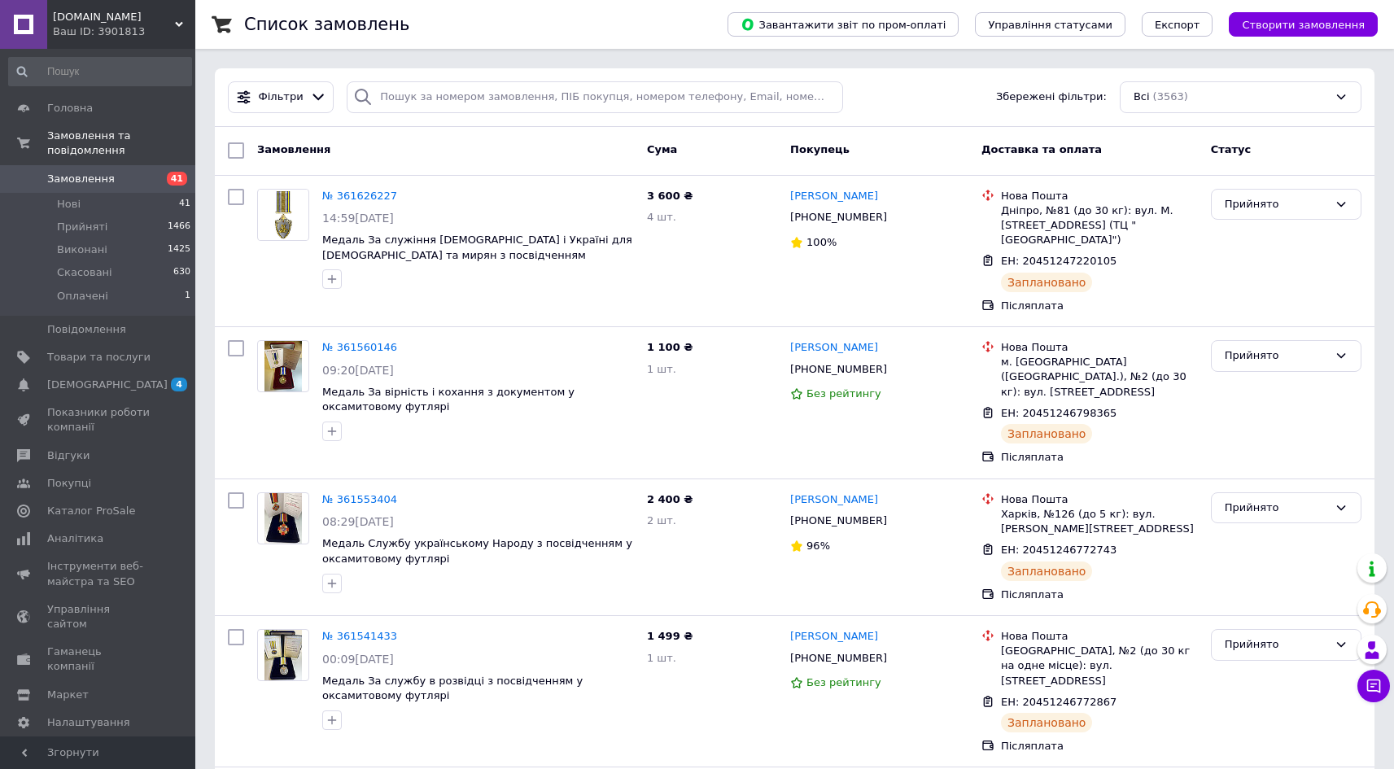
click at [68, 23] on span "[DOMAIN_NAME]" at bounding box center [114, 17] width 122 height 15
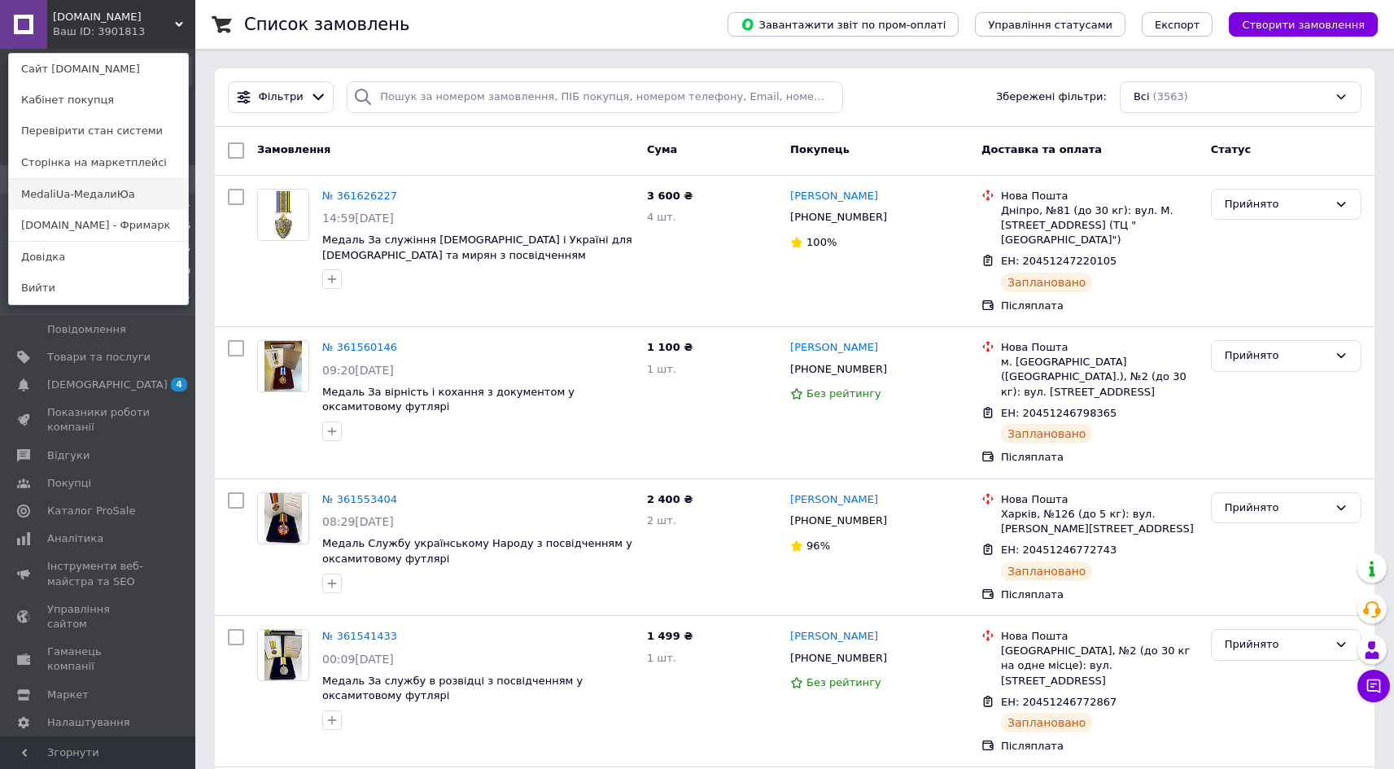
click at [108, 195] on link "MedaliUa-МедалиЮа" at bounding box center [98, 194] width 179 height 31
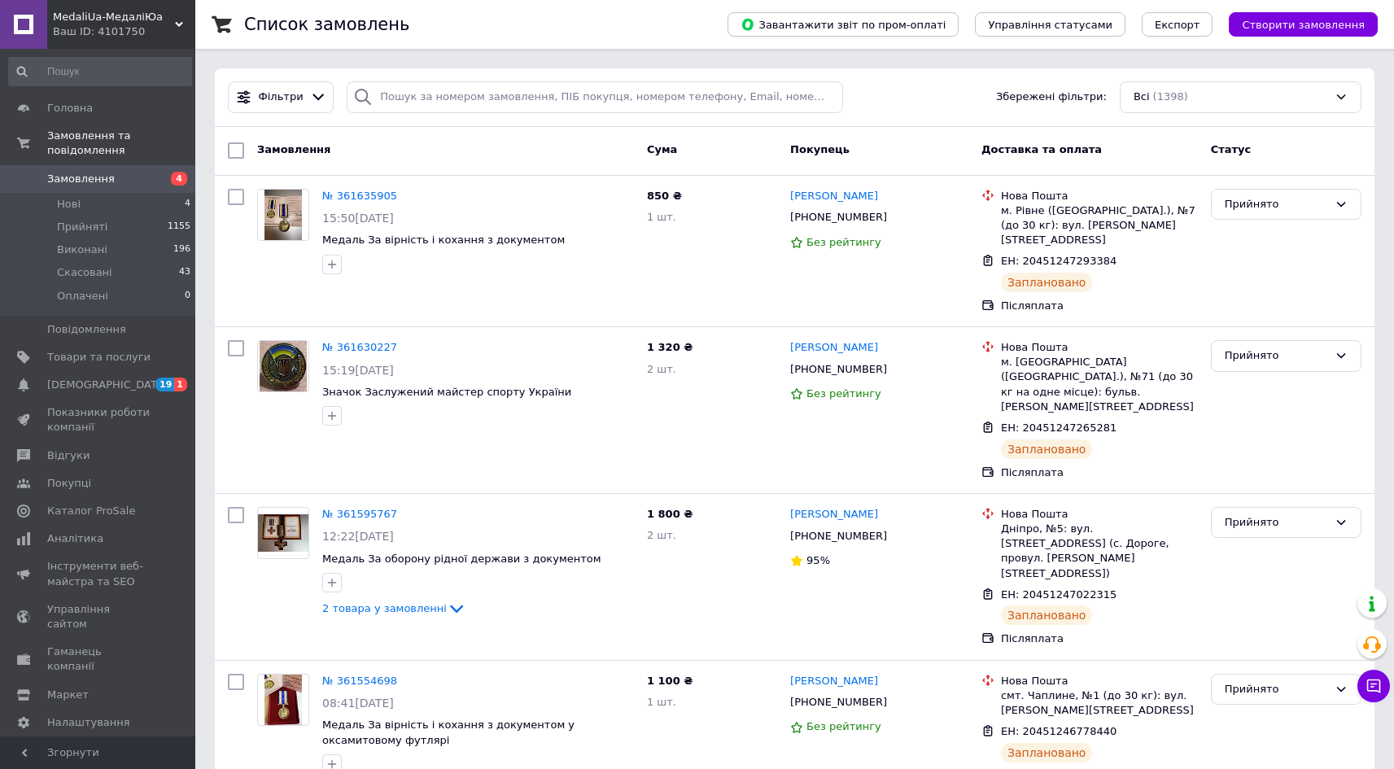
click at [111, 12] on span "MedaliUa-МедаліЮа" at bounding box center [114, 17] width 122 height 15
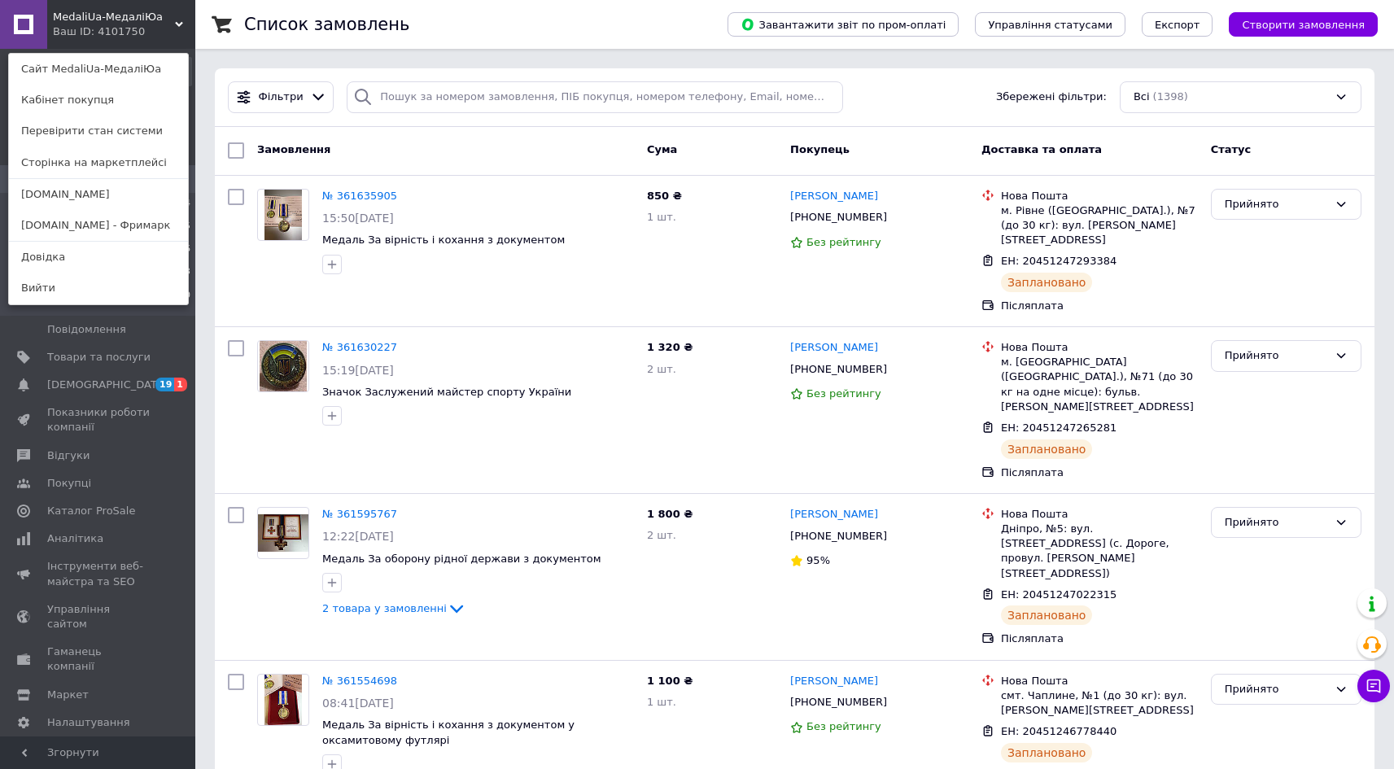
click at [68, 197] on link "[DOMAIN_NAME]" at bounding box center [98, 194] width 179 height 31
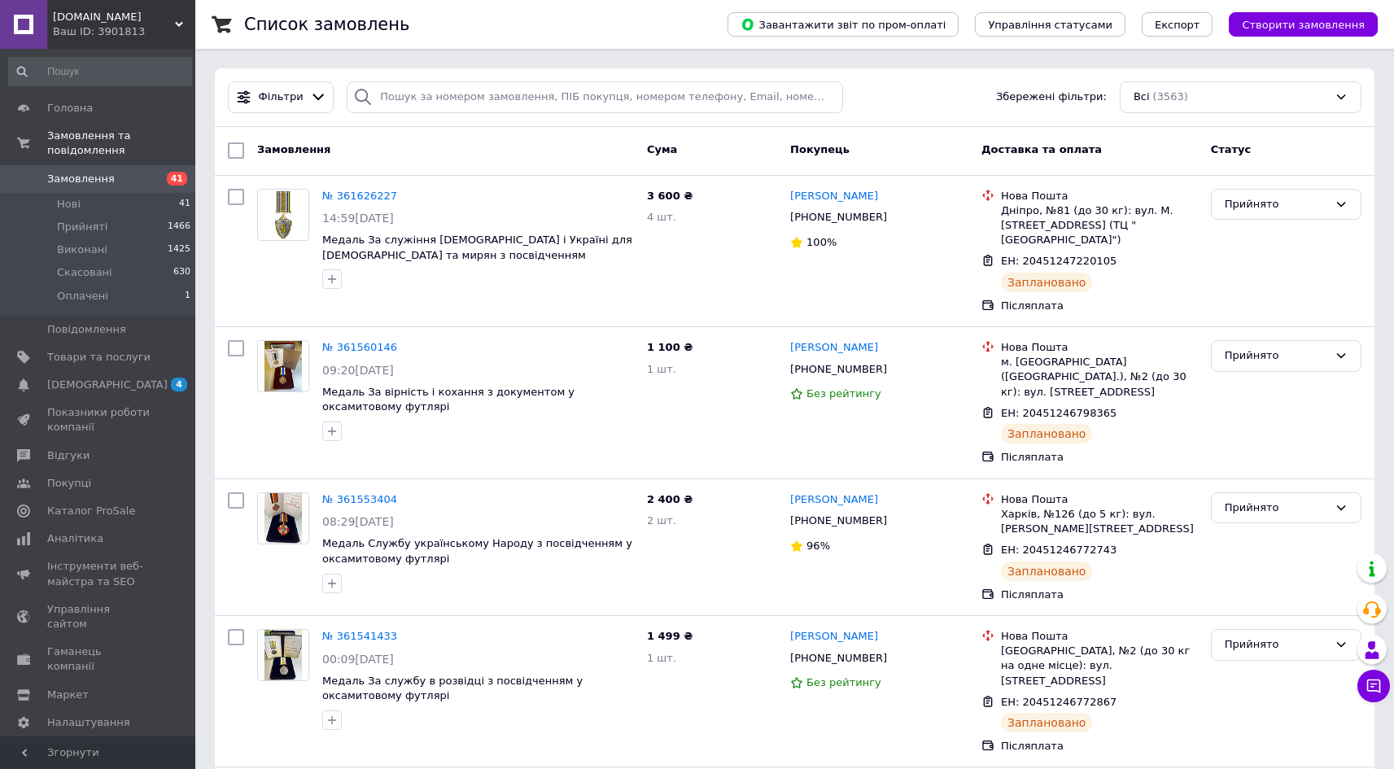
click at [92, 5] on div "[DOMAIN_NAME] Ваш ID: 3901813" at bounding box center [121, 24] width 148 height 49
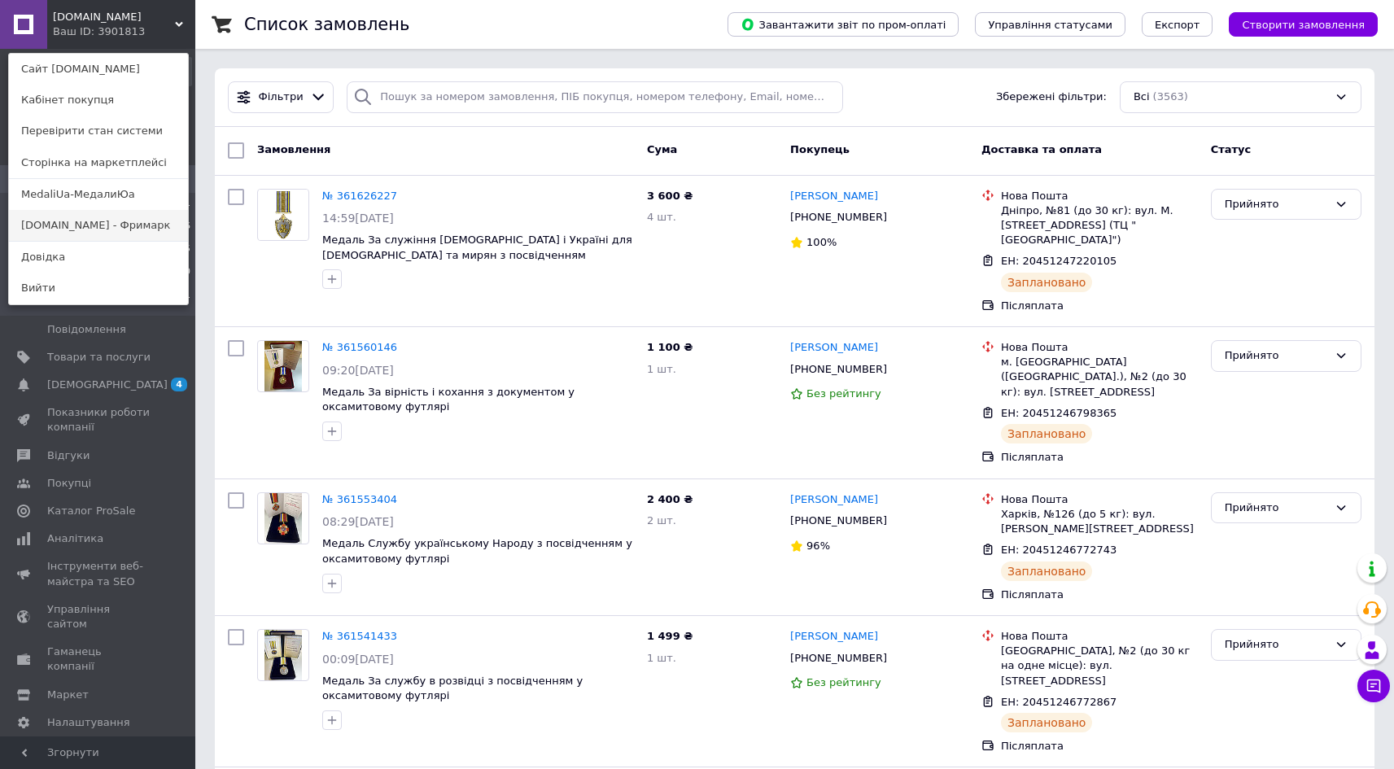
click at [100, 222] on link "[DOMAIN_NAME] - Фримарк" at bounding box center [98, 225] width 179 height 31
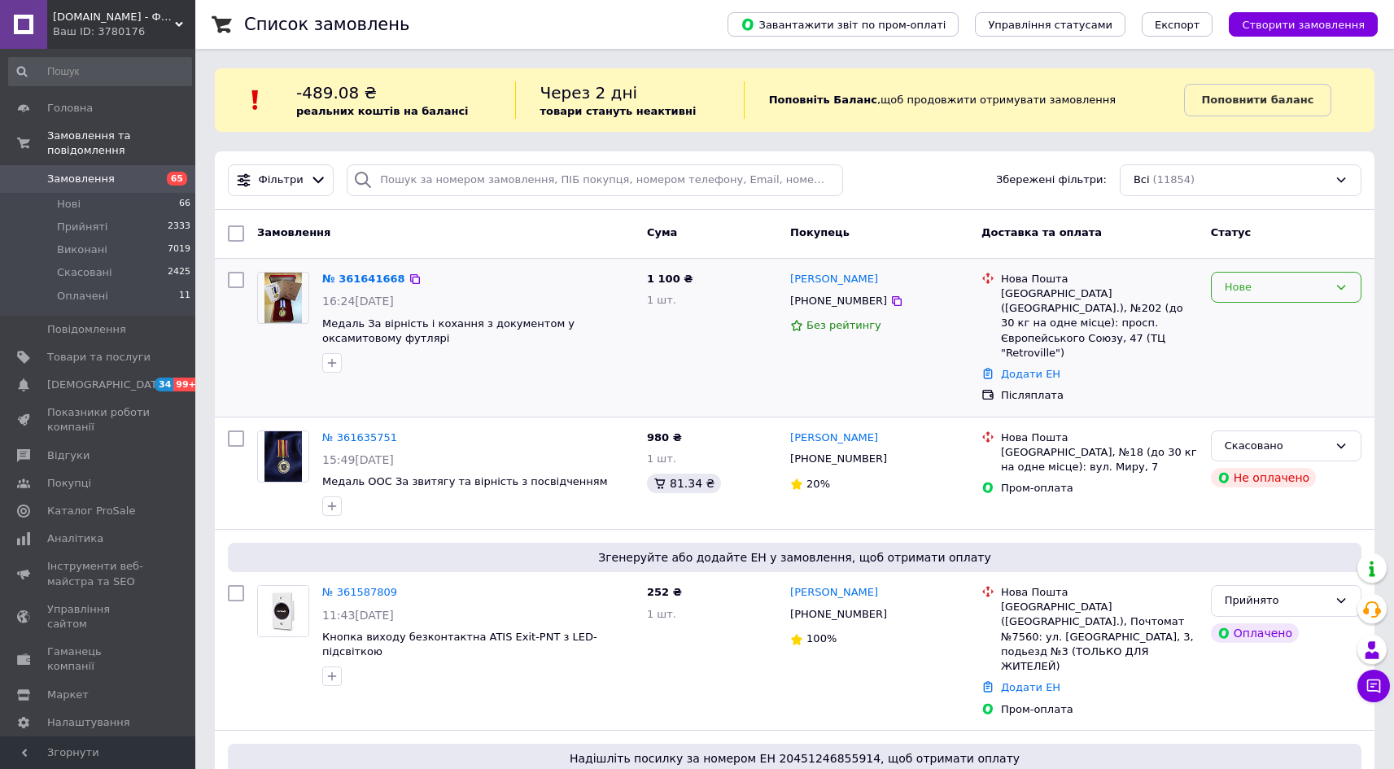
click at [1262, 290] on div "Нове" at bounding box center [1276, 287] width 103 height 17
click at [1248, 318] on li "Прийнято" at bounding box center [1286, 321] width 149 height 30
click at [372, 278] on link "№ 361641668" at bounding box center [359, 279] width 75 height 12
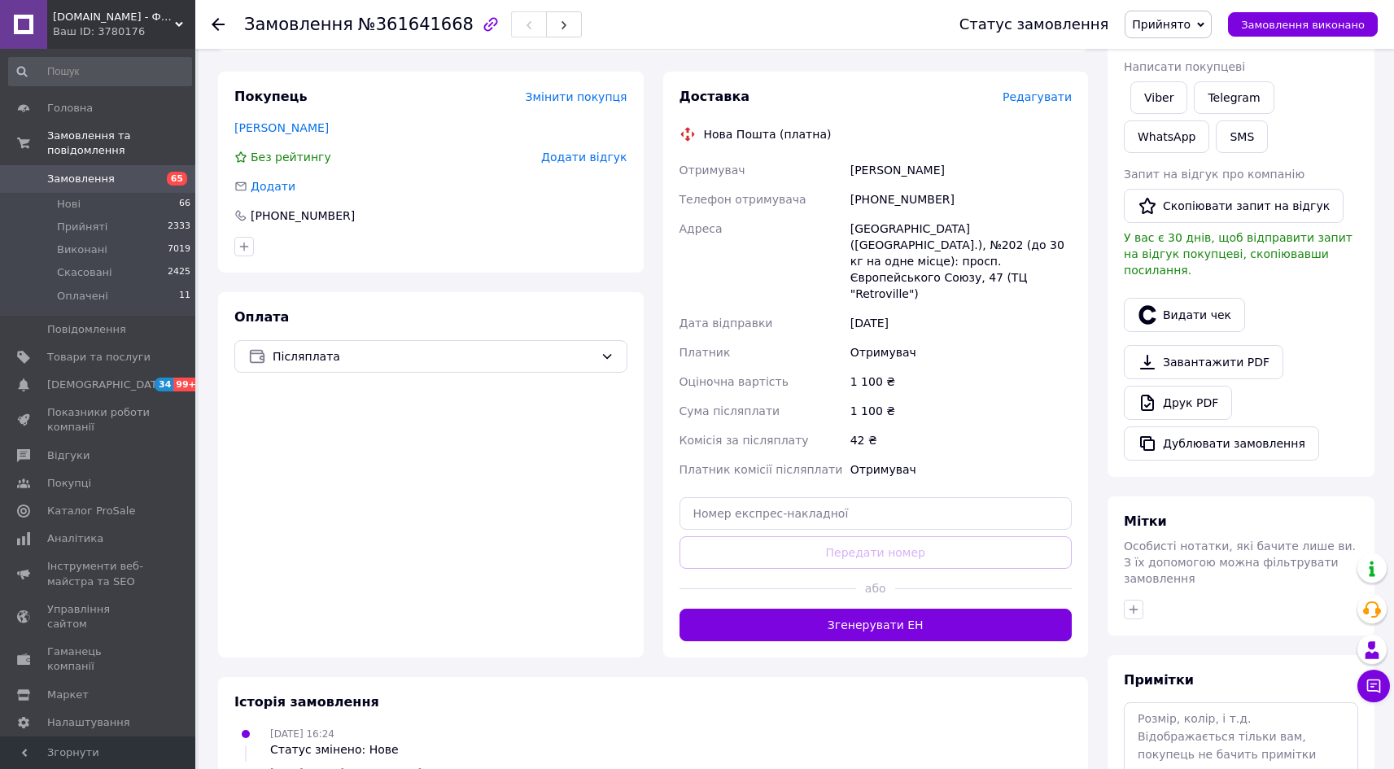
scroll to position [264, 0]
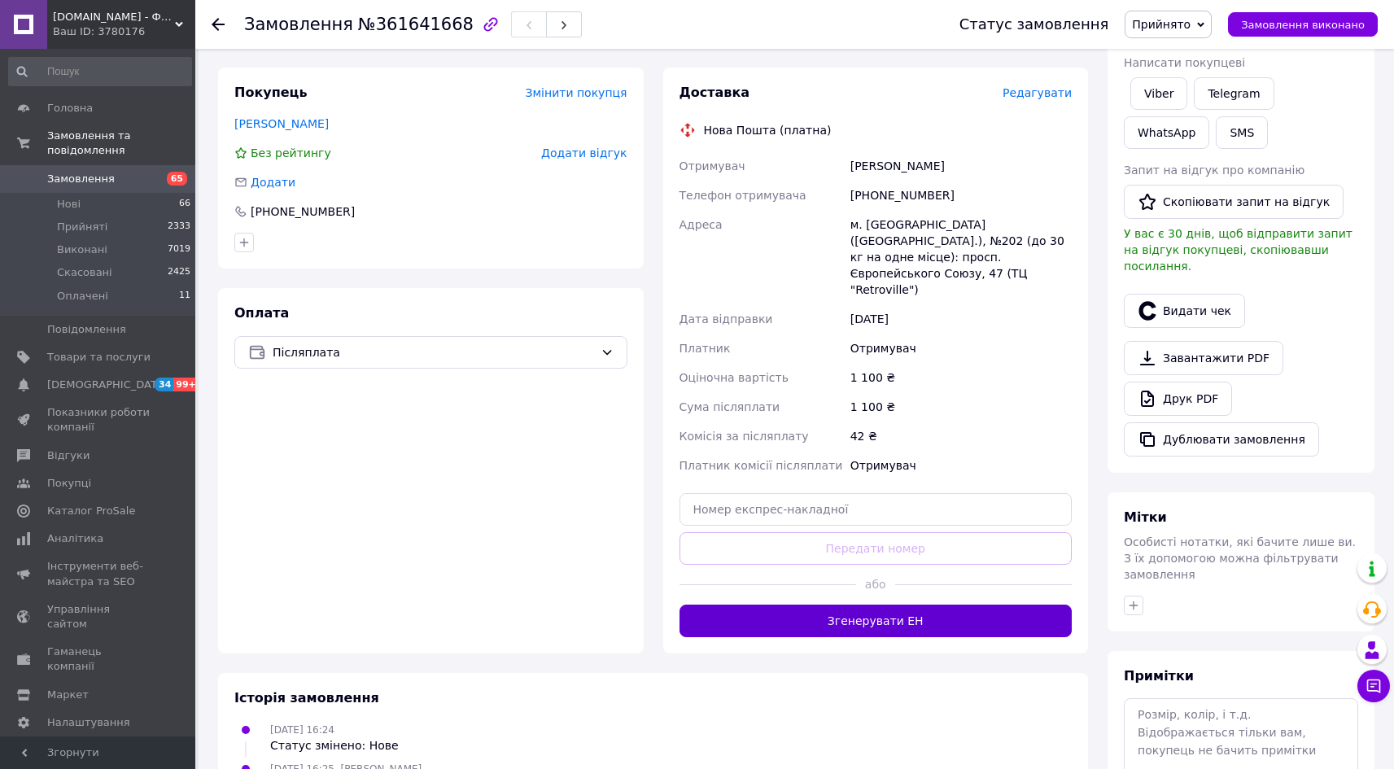
click at [864, 605] on button "Згенерувати ЕН" at bounding box center [876, 621] width 393 height 33
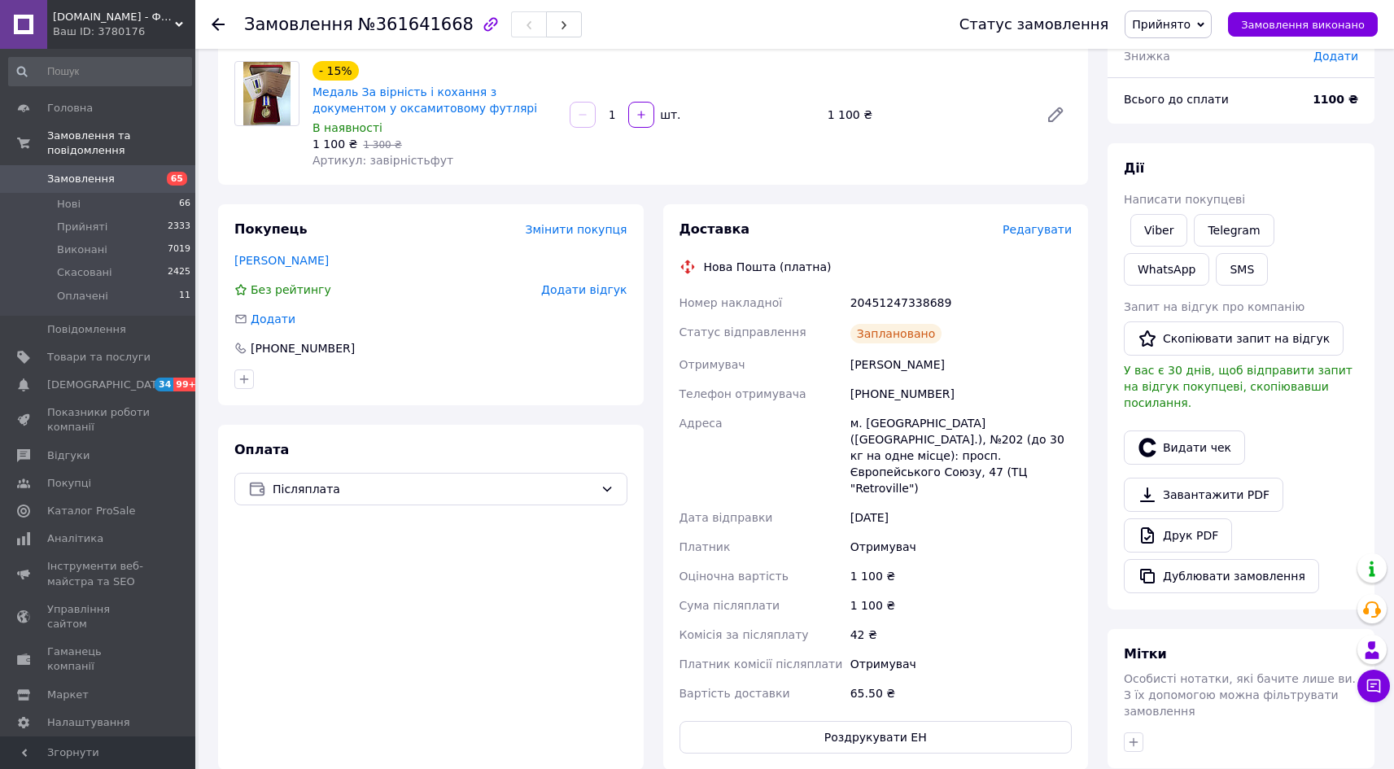
scroll to position [0, 0]
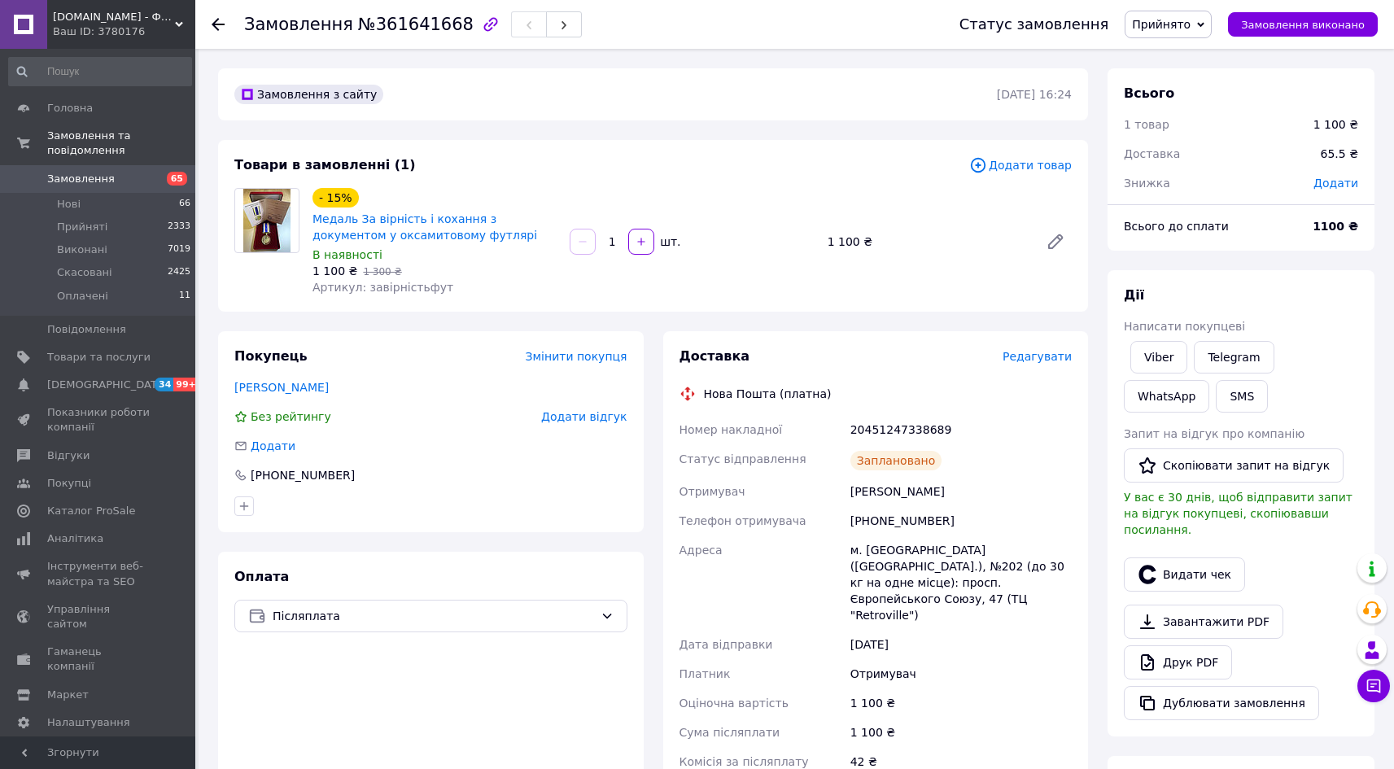
click at [87, 172] on span "Замовлення" at bounding box center [81, 179] width 68 height 15
